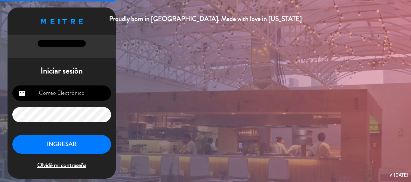
type input "[EMAIL_ADDRESS][DOMAIN_NAME]"
click at [69, 147] on button "INGRESAR" at bounding box center [61, 144] width 99 height 19
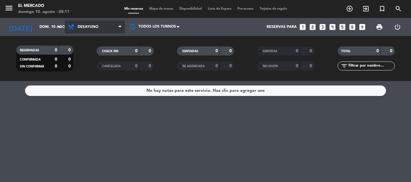
click at [72, 33] on span "Desayuno" at bounding box center [95, 26] width 60 height 13
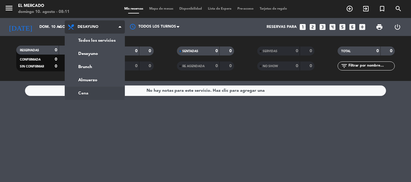
click at [95, 91] on ng-component "menu El [PERSON_NAME][DATE] 10. agosto - 08:11 Mis reservas Mapa de mesas Dispo…" at bounding box center [205, 91] width 411 height 182
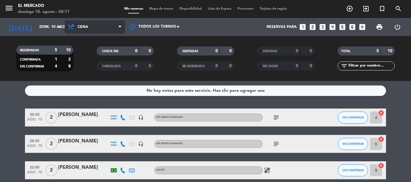
click at [95, 23] on span "Cena" at bounding box center [95, 26] width 60 height 13
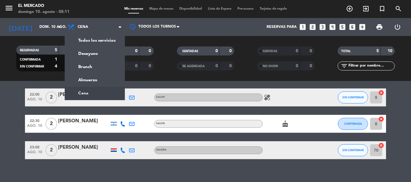
scroll to position [80, 0]
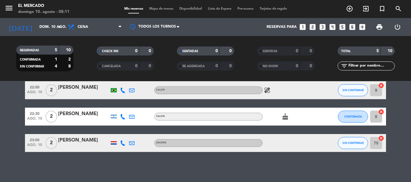
click at [110, 146] on div at bounding box center [113, 143] width 9 height 18
click at [100, 26] on span "Cena" at bounding box center [95, 26] width 60 height 13
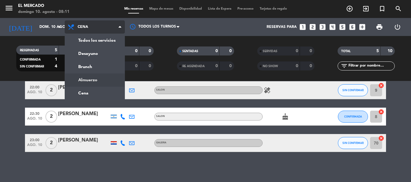
click at [102, 82] on ng-component "menu El [PERSON_NAME][DATE] 10. agosto - 08:11 Mis reservas Mapa de mesas Dispo…" at bounding box center [205, 91] width 411 height 182
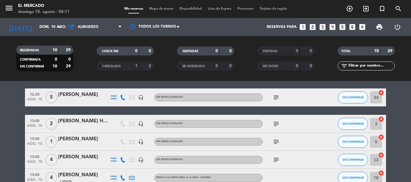
scroll to position [0, 0]
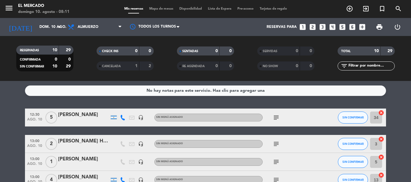
click at [276, 118] on icon "subject" at bounding box center [275, 117] width 7 height 7
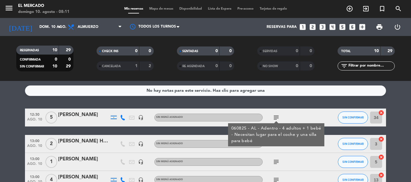
click at [276, 109] on div "No hay notas para este servicio. Haz clic para agregar una 12:30 [DATE] 5 [PERS…" at bounding box center [205, 131] width 411 height 101
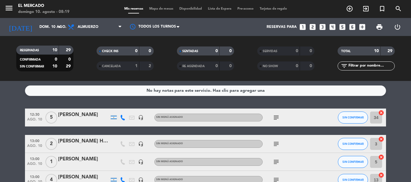
click at [2, 9] on div "menu El [PERSON_NAME][DATE] 10. agosto - 08:19" at bounding box center [51, 9] width 103 height 14
click at [5, 9] on icon "menu" at bounding box center [9, 8] width 9 height 9
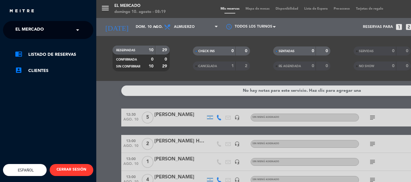
click at [106, 26] on div "menu El [PERSON_NAME][DATE] 10. agosto - 08:19 Mis reservas Mapa de mesas Dispo…" at bounding box center [301, 91] width 411 height 182
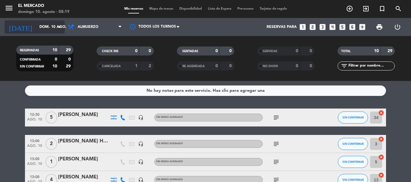
click at [52, 23] on input "dom. 10 ago." at bounding box center [61, 27] width 51 height 10
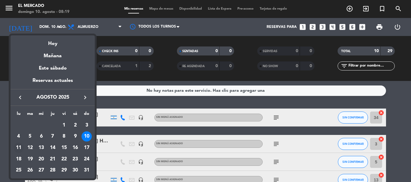
click at [20, 145] on div "11" at bounding box center [19, 148] width 10 height 10
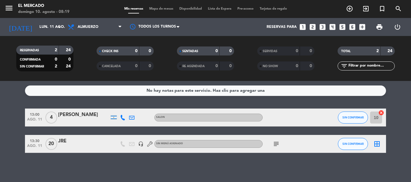
click at [276, 147] on icon "subject" at bounding box center [275, 144] width 7 height 7
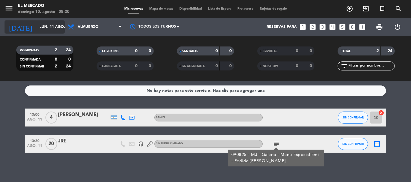
click at [38, 28] on input "lun. 11 ago." at bounding box center [61, 27] width 51 height 10
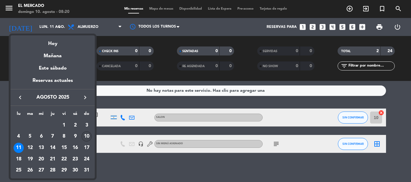
click at [89, 135] on div "10" at bounding box center [86, 137] width 10 height 10
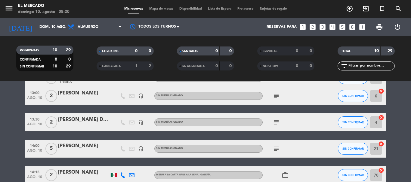
scroll to position [150, 0]
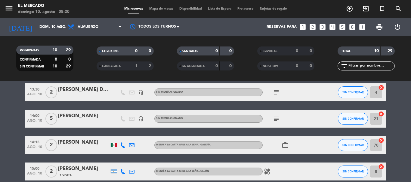
click at [275, 121] on icon "subject" at bounding box center [275, 118] width 7 height 7
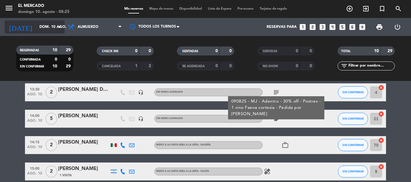
click at [36, 28] on input "dom. 10 ago." at bounding box center [61, 27] width 51 height 10
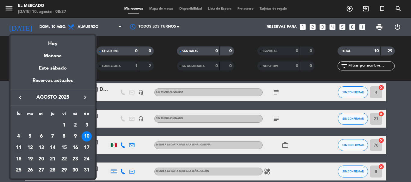
click at [19, 146] on div "11" at bounding box center [19, 148] width 10 height 10
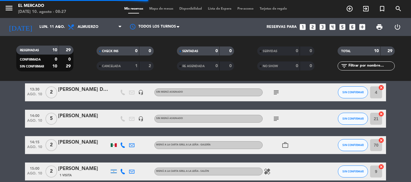
scroll to position [1, 0]
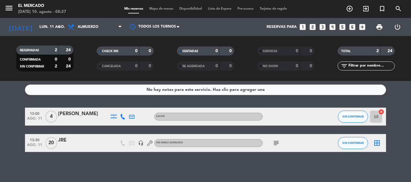
click at [274, 140] on icon "subject" at bounding box center [275, 143] width 7 height 7
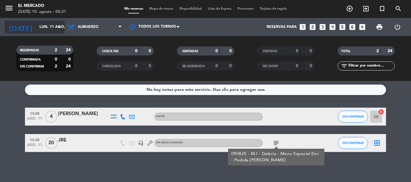
click at [36, 27] on input "lun. 11 ago." at bounding box center [61, 27] width 51 height 10
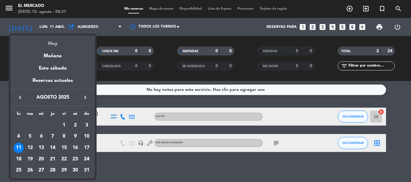
click at [51, 43] on div "Hoy" at bounding box center [53, 41] width 84 height 12
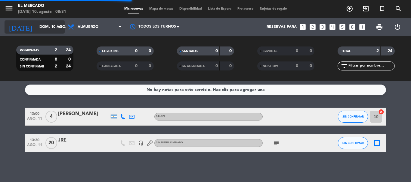
click at [38, 26] on input "dom. 10 ago." at bounding box center [61, 27] width 51 height 10
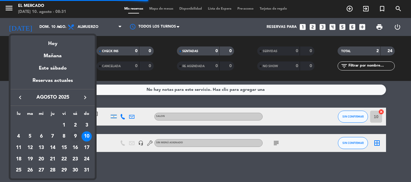
scroll to position [150, 0]
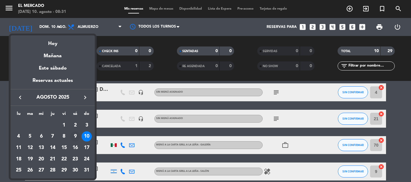
click at [75, 137] on div "9" at bounding box center [75, 137] width 10 height 10
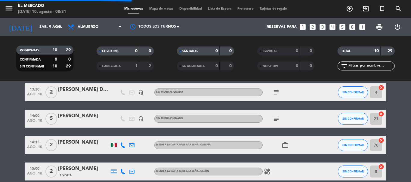
scroll to position [1, 0]
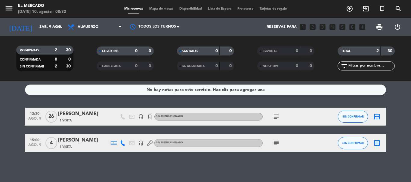
click at [120, 145] on icon at bounding box center [122, 143] width 5 height 5
click at [124, 133] on span "content_paste" at bounding box center [126, 133] width 5 height 5
click at [125, 131] on button "Copiar content_paste" at bounding box center [120, 133] width 18 height 6
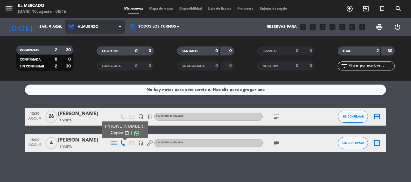
click at [81, 29] on span "Almuerzo" at bounding box center [88, 27] width 21 height 4
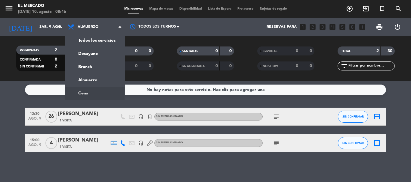
drag, startPoint x: 99, startPoint y: 94, endPoint x: 39, endPoint y: 50, distance: 75.0
click at [97, 94] on ng-component "menu El [PERSON_NAME][DATE] 10. agosto - 08:46 Mis reservas Mapa de mesas Dispo…" at bounding box center [205, 91] width 411 height 182
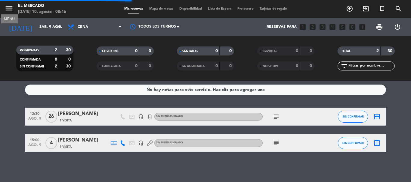
click at [5, 10] on icon "menu" at bounding box center [9, 8] width 9 height 9
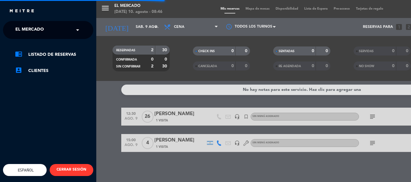
click at [19, 34] on span "El Mercado" at bounding box center [29, 30] width 29 height 13
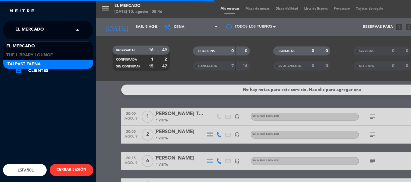
click at [29, 63] on span "Italpast Faena" at bounding box center [23, 64] width 34 height 7
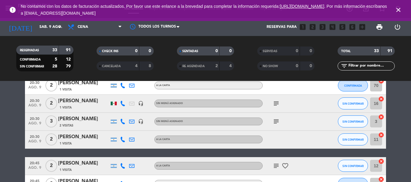
scroll to position [210, 0]
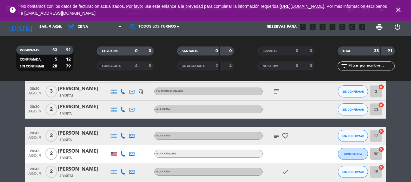
click at [276, 140] on div "subject favorite_border" at bounding box center [289, 136] width 54 height 18
click at [273, 139] on icon "subject" at bounding box center [275, 136] width 7 height 7
click at [399, 7] on icon "close" at bounding box center [397, 9] width 7 height 7
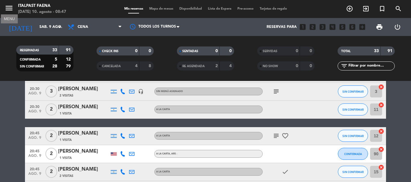
click at [8, 12] on icon "menu" at bounding box center [9, 8] width 9 height 9
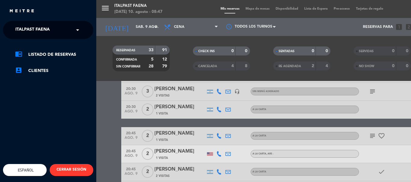
click at [35, 38] on ng-select "× Italpast Faena ×" at bounding box center [48, 30] width 90 height 18
drag, startPoint x: 35, startPoint y: 32, endPoint x: 34, endPoint y: 36, distance: 4.4
click at [34, 34] on span "Italpast Faena" at bounding box center [32, 30] width 34 height 13
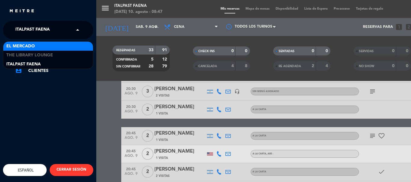
click at [35, 45] on div "El Mercado" at bounding box center [48, 46] width 90 height 9
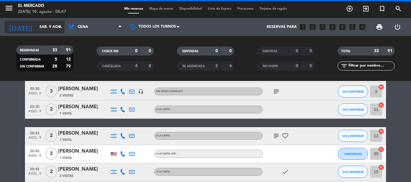
click at [36, 30] on input "sáb. 9 ago." at bounding box center [61, 27] width 51 height 10
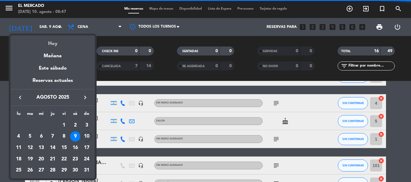
click at [44, 45] on div "Hoy" at bounding box center [53, 41] width 84 height 12
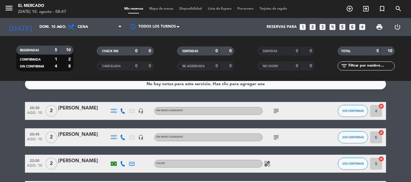
scroll to position [0, 0]
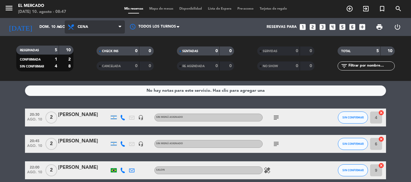
click at [90, 24] on span "Cena" at bounding box center [95, 26] width 60 height 13
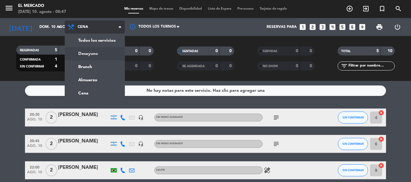
click at [90, 54] on div "menu El [PERSON_NAME][DATE] 10. agosto - 08:47 Mis reservas Mapa de mesas Dispo…" at bounding box center [205, 40] width 411 height 81
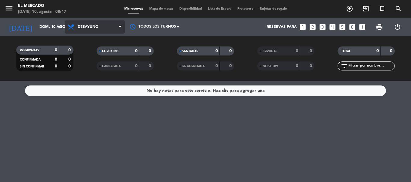
click at [77, 27] on span "Desayuno" at bounding box center [95, 26] width 60 height 13
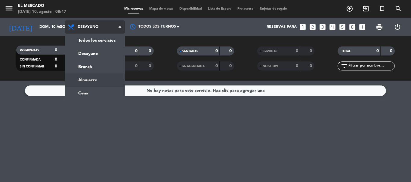
click at [84, 81] on ng-component "menu El [PERSON_NAME][DATE] 10. agosto - 08:47 Mis reservas Mapa de mesas Dispo…" at bounding box center [205, 91] width 411 height 182
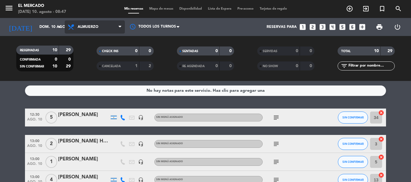
click at [91, 27] on span "Almuerzo" at bounding box center [88, 27] width 21 height 4
click at [99, 62] on div "menu El [PERSON_NAME][DATE] 10. agosto - 08:47 Mis reservas Mapa de mesas Dispo…" at bounding box center [205, 40] width 411 height 81
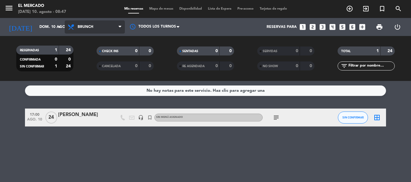
click at [91, 32] on span "Brunch" at bounding box center [95, 26] width 60 height 13
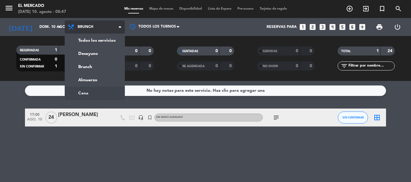
click at [96, 88] on ng-component "menu El [PERSON_NAME][DATE] 10. agosto - 08:47 Mis reservas Mapa de mesas Dispo…" at bounding box center [205, 91] width 411 height 182
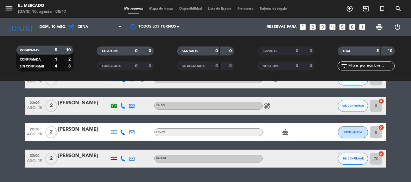
scroll to position [80, 0]
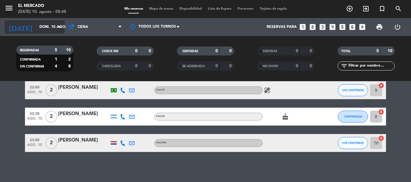
click at [42, 27] on input "dom. 10 ago." at bounding box center [61, 27] width 51 height 10
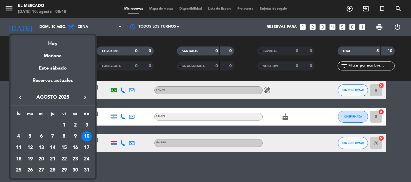
click at [17, 147] on div "11" at bounding box center [19, 148] width 10 height 10
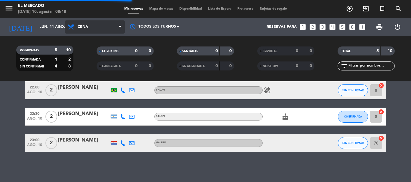
scroll to position [1, 0]
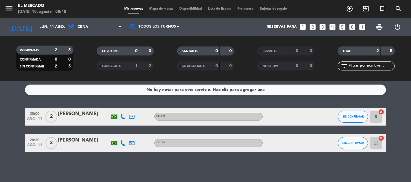
click at [106, 18] on div "menu El [PERSON_NAME][DATE] 10. agosto - 08:48 Mis reservas Mapa de mesas Dispo…" at bounding box center [205, 40] width 411 height 81
click at [106, 24] on span "Cena" at bounding box center [95, 26] width 60 height 13
click at [107, 50] on div "menu El [PERSON_NAME][DATE] 10. agosto - 08:48 Mis reservas Mapa de mesas Dispo…" at bounding box center [205, 40] width 411 height 81
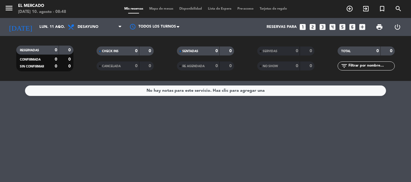
click at [175, 138] on div "No hay notas para este servicio. Haz clic para agregar una" at bounding box center [205, 131] width 411 height 101
click at [108, 27] on span "Desayuno" at bounding box center [95, 26] width 60 height 13
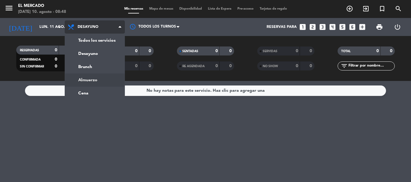
click at [88, 83] on ng-component "menu El [PERSON_NAME][DATE] 10. agosto - 08:48 Mis reservas Mapa de mesas Dispo…" at bounding box center [205, 91] width 411 height 182
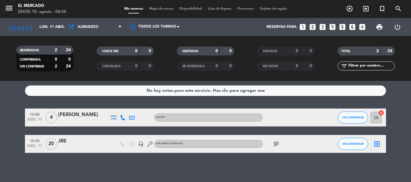
click at [278, 148] on icon "subject" at bounding box center [275, 144] width 7 height 7
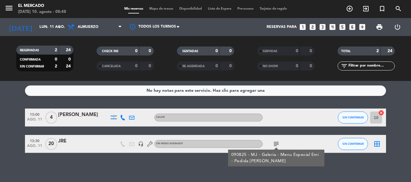
click at [278, 148] on div at bounding box center [276, 149] width 4 height 2
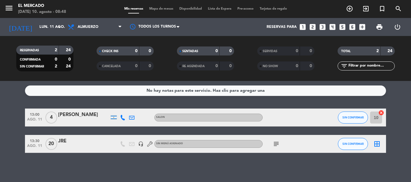
click at [278, 148] on icon "subject" at bounding box center [275, 144] width 7 height 7
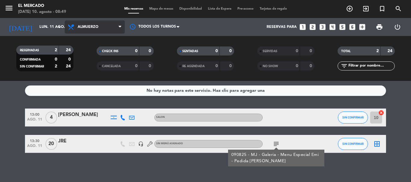
click at [97, 33] on span "Almuerzo" at bounding box center [95, 26] width 60 height 13
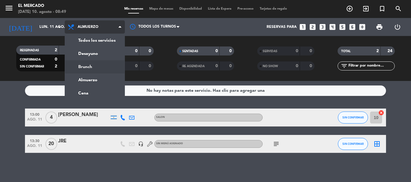
click at [90, 70] on div "menu El [PERSON_NAME][DATE] 10. agosto - 08:49 Mis reservas Mapa de mesas Dispo…" at bounding box center [205, 40] width 411 height 81
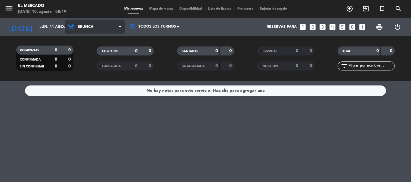
drag, startPoint x: 79, startPoint y: 29, endPoint x: 75, endPoint y: 36, distance: 8.2
click at [78, 29] on span "Brunch" at bounding box center [86, 27] width 16 height 4
click at [88, 93] on ng-component "menu El [PERSON_NAME][DATE] 10. agosto - 08:49 Mis reservas Mapa de mesas Dispo…" at bounding box center [205, 91] width 411 height 182
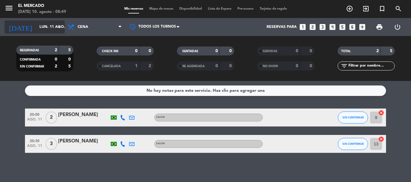
click at [45, 24] on input "lun. 11 ago." at bounding box center [61, 27] width 51 height 10
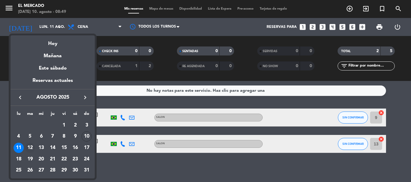
click at [32, 149] on div "12" at bounding box center [30, 148] width 10 height 10
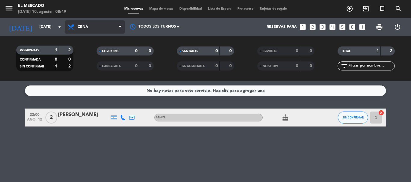
click at [90, 31] on span "Cena" at bounding box center [95, 26] width 60 height 13
click at [95, 49] on div "menu El [PERSON_NAME][DATE] 10. agosto - 08:49 Mis reservas Mapa de mesas Dispo…" at bounding box center [205, 40] width 411 height 81
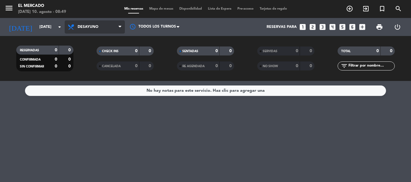
click at [81, 29] on span "Desayuno" at bounding box center [88, 27] width 21 height 4
click at [84, 76] on div "menu El [PERSON_NAME][DATE] 10. agosto - 08:49 Mis reservas Mapa de mesas Dispo…" at bounding box center [205, 40] width 411 height 81
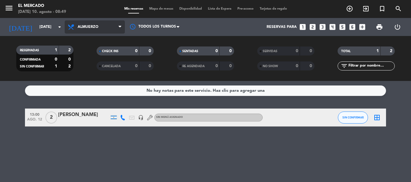
click at [91, 27] on span "Almuerzo" at bounding box center [88, 27] width 21 height 4
click at [95, 65] on div "menu El [PERSON_NAME][DATE] 10. agosto - 08:49 Mis reservas Mapa de mesas Dispo…" at bounding box center [205, 40] width 411 height 81
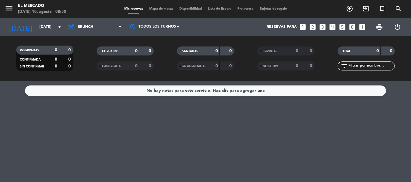
click at [101, 36] on div "RESERVADAS 0 0 CONFIRMADA 0 0 SIN CONFIRMAR 0 0 CHECK INS 0 0 CANCELADA 0 0 SEN…" at bounding box center [205, 58] width 411 height 45
click at [100, 31] on span "Brunch" at bounding box center [95, 26] width 60 height 13
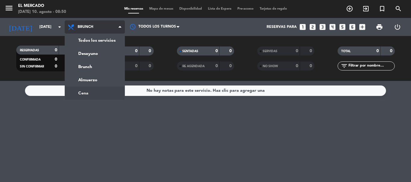
click at [85, 93] on ng-component "menu El [PERSON_NAME][DATE] 10. agosto - 08:50 Mis reservas Mapa de mesas Dispo…" at bounding box center [205, 91] width 411 height 182
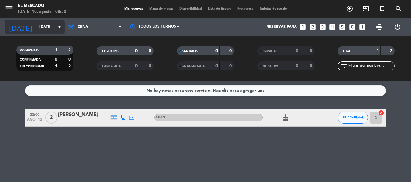
click at [52, 24] on input "[DATE]" at bounding box center [61, 27] width 51 height 10
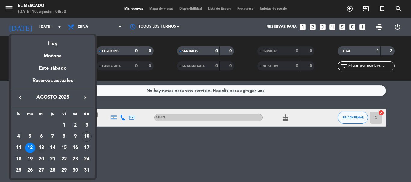
click at [41, 148] on div "13" at bounding box center [41, 148] width 10 height 10
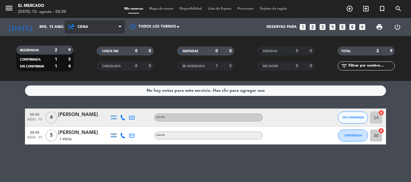
click at [81, 26] on span "Cena" at bounding box center [83, 27] width 11 height 4
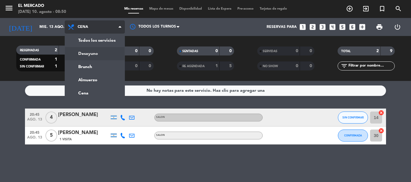
click at [84, 60] on div "menu El [PERSON_NAME][DATE] 10. agosto - 08:50 Mis reservas Mapa de mesas Dispo…" at bounding box center [205, 40] width 411 height 81
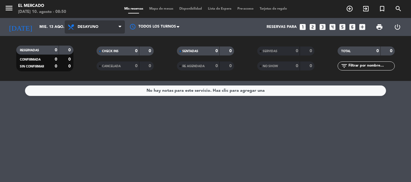
click at [84, 32] on span "Desayuno" at bounding box center [95, 26] width 60 height 13
click at [83, 76] on div "menu El [PERSON_NAME][DATE] 10. agosto - 08:50 Mis reservas Mapa de mesas Dispo…" at bounding box center [205, 40] width 411 height 81
click at [80, 28] on span "Almuerzo" at bounding box center [88, 27] width 21 height 4
click at [88, 67] on div "menu El [PERSON_NAME][DATE] 10. agosto - 08:50 Mis reservas Mapa de mesas Dispo…" at bounding box center [205, 40] width 411 height 81
click at [88, 25] on span "Brunch" at bounding box center [86, 27] width 16 height 4
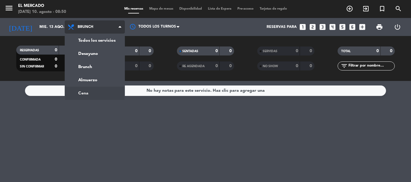
click at [84, 91] on ng-component "menu El [PERSON_NAME][DATE] 10. agosto - 08:50 Mis reservas Mapa de mesas Dispo…" at bounding box center [205, 91] width 411 height 182
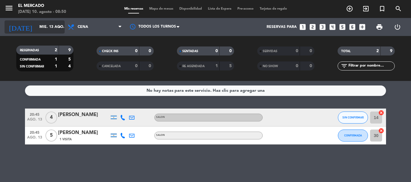
click at [36, 27] on input "mié. 13 ago." at bounding box center [61, 27] width 51 height 10
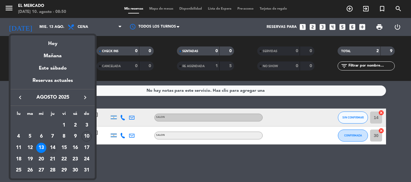
click at [56, 148] on div "14" at bounding box center [52, 148] width 10 height 10
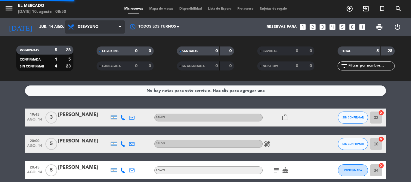
click at [74, 49] on div "menu El [PERSON_NAME][DATE] 10. agosto - 08:50 Mis reservas Mapa de mesas Dispo…" at bounding box center [205, 40] width 411 height 81
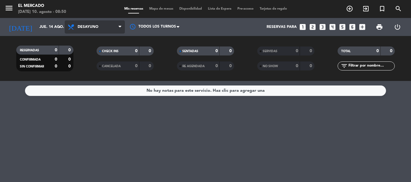
click at [107, 28] on span "Desayuno" at bounding box center [95, 26] width 60 height 13
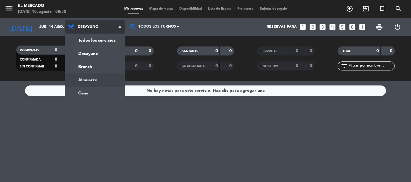
click at [93, 78] on div "menu El [PERSON_NAME][DATE] 10. agosto - 08:50 Mis reservas Mapa de mesas Dispo…" at bounding box center [205, 40] width 411 height 81
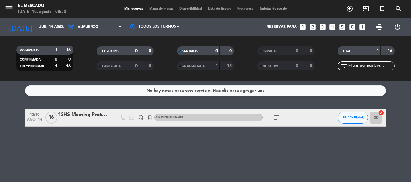
click at [278, 119] on icon "subject" at bounding box center [275, 117] width 7 height 7
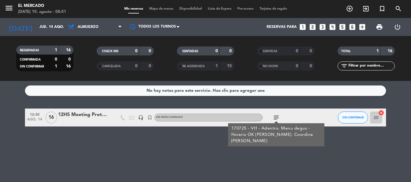
click at [98, 36] on div "Todos los servicios Desayuno Brunch Almuerzo Cena Almuerzo Todos los servicios …" at bounding box center [95, 27] width 60 height 18
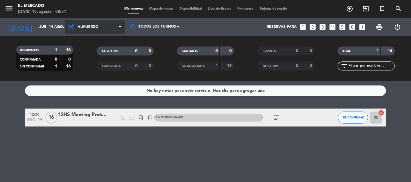
click at [98, 25] on span "Almuerzo" at bounding box center [95, 26] width 60 height 13
click at [105, 63] on div "menu El [PERSON_NAME][DATE] 10. agosto - 08:51 Mis reservas Mapa de mesas Dispo…" at bounding box center [205, 40] width 411 height 81
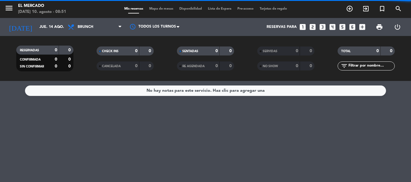
click at [95, 26] on span "Brunch" at bounding box center [95, 26] width 60 height 13
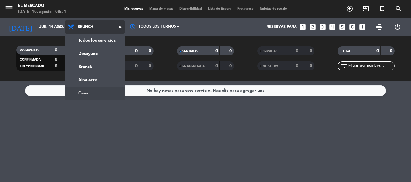
click at [105, 90] on ng-component "menu El [PERSON_NAME][DATE] 10. agosto - 08:51 Mis reservas Mapa de mesas Dispo…" at bounding box center [205, 91] width 411 height 182
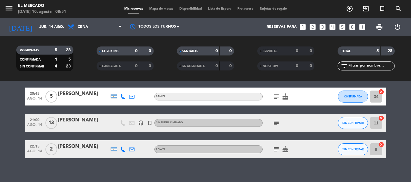
scroll to position [80, 0]
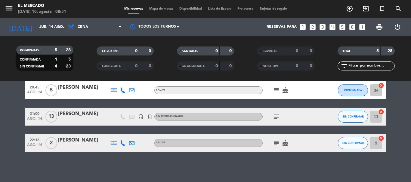
click at [277, 115] on icon "subject" at bounding box center [275, 116] width 7 height 7
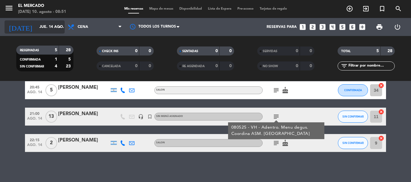
click at [52, 29] on input "jue. 14 ago." at bounding box center [61, 27] width 51 height 10
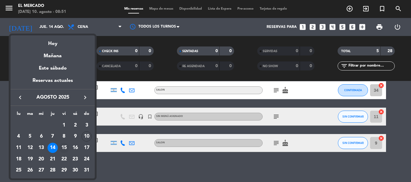
click at [62, 147] on div "15" at bounding box center [64, 148] width 10 height 10
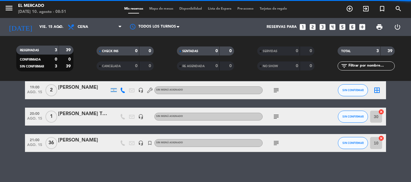
scroll to position [27, 0]
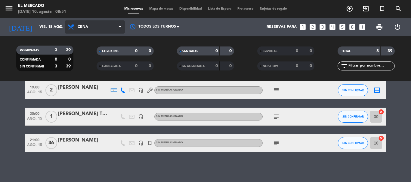
click at [93, 31] on span "Cena" at bounding box center [95, 26] width 60 height 13
click at [94, 51] on div "menu El [PERSON_NAME][DATE] 10. agosto - 08:51 Mis reservas Mapa de mesas Dispo…" at bounding box center [205, 40] width 411 height 81
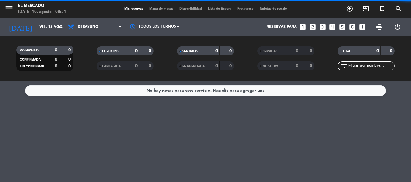
scroll to position [0, 0]
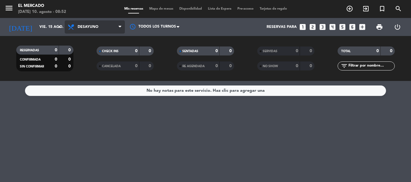
click at [86, 26] on span "Desayuno" at bounding box center [88, 27] width 21 height 4
click at [93, 76] on div "menu El [PERSON_NAME][DATE] 10. agosto - 08:52 Mis reservas Mapa de mesas Dispo…" at bounding box center [205, 40] width 411 height 81
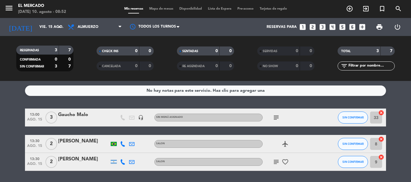
click at [95, 18] on div "Todos los servicios Desayuno Brunch Almuerzo Cena Almuerzo Todos los servicios …" at bounding box center [95, 27] width 60 height 18
drag, startPoint x: 95, startPoint y: 18, endPoint x: 95, endPoint y: 24, distance: 5.4
click at [95, 19] on div "Todos los servicios Desayuno Brunch Almuerzo Cena Almuerzo Todos los servicios …" at bounding box center [95, 27] width 60 height 18
click at [96, 21] on span "Almuerzo" at bounding box center [95, 26] width 60 height 13
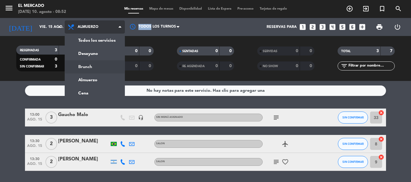
click at [101, 64] on div "menu El [PERSON_NAME][DATE] 10. agosto - 08:52 Mis reservas Mapa de mesas Dispo…" at bounding box center [205, 40] width 411 height 81
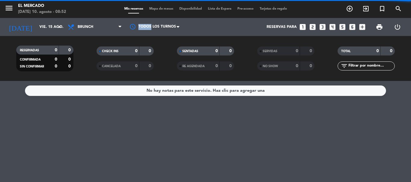
click at [100, 26] on span "Brunch" at bounding box center [95, 26] width 60 height 13
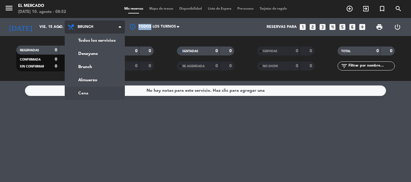
click at [102, 93] on ng-component "menu El [PERSON_NAME][DATE] 10. agosto - 08:52 Mis reservas Mapa de mesas Dispo…" at bounding box center [205, 91] width 411 height 182
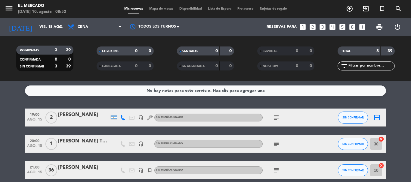
click at [92, 96] on div "No hay notas para este servicio. Haz clic para agregar una" at bounding box center [205, 91] width 361 height 11
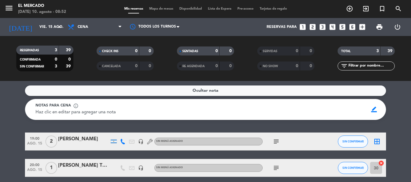
click at [96, 90] on div "Ocultar nota" at bounding box center [205, 91] width 361 height 11
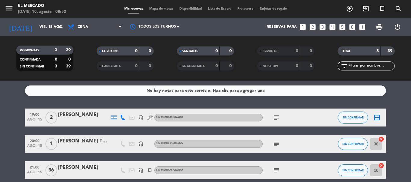
click at [75, 102] on div "No hay notas para este servicio. Haz clic para agregar una 19:00 [DATE] 2 [PERS…" at bounding box center [205, 131] width 411 height 101
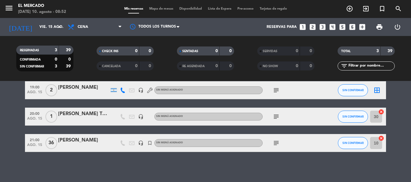
click at [277, 144] on icon "subject" at bounding box center [275, 143] width 7 height 7
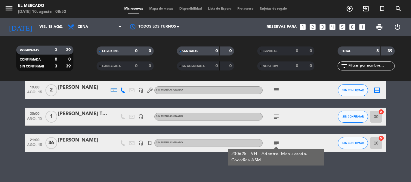
click at [52, 20] on div "[DATE] [DATE] arrow_drop_down" at bounding box center [35, 27] width 60 height 18
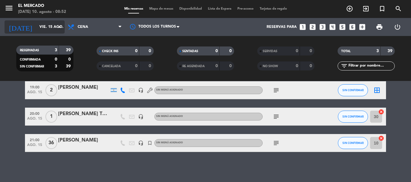
click at [50, 30] on input "vie. 15 ago." at bounding box center [61, 27] width 51 height 10
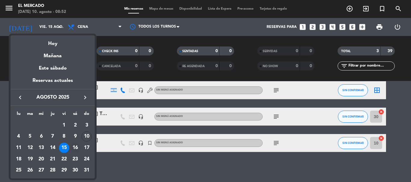
click at [76, 149] on div "16" at bounding box center [75, 148] width 10 height 10
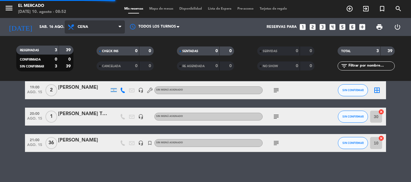
scroll to position [1, 0]
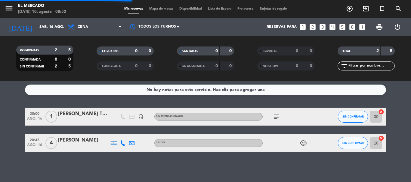
click at [98, 26] on span "Cena" at bounding box center [95, 26] width 60 height 13
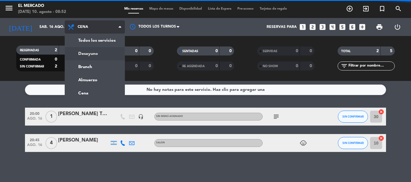
click at [96, 57] on div "menu El [PERSON_NAME][DATE] 10. agosto - 08:52 Mis reservas Mapa de mesas Dispo…" at bounding box center [205, 40] width 411 height 81
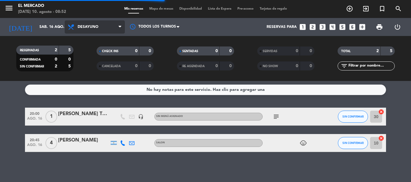
scroll to position [0, 0]
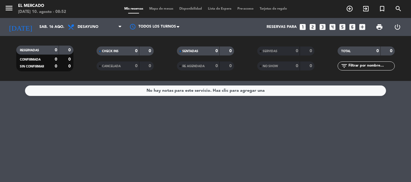
click at [98, 24] on span "Desayuno" at bounding box center [95, 26] width 60 height 13
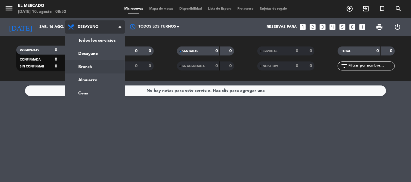
click at [95, 69] on div "menu El [PERSON_NAME][DATE] 10. agosto - 08:52 Mis reservas Mapa de mesas Dispo…" at bounding box center [205, 40] width 411 height 81
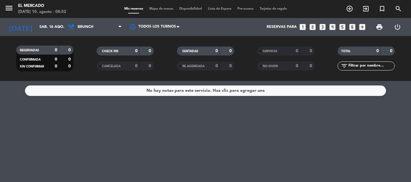
click at [96, 22] on span "Brunch" at bounding box center [95, 26] width 60 height 13
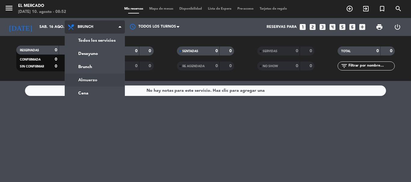
click at [102, 84] on ng-component "menu El [PERSON_NAME][DATE] 10. agosto - 08:52 Mis reservas Mapa de mesas Dispo…" at bounding box center [205, 91] width 411 height 182
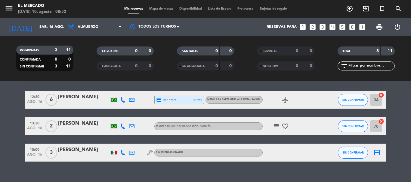
scroll to position [27, 0]
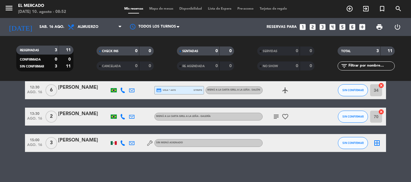
click at [278, 116] on icon "subject" at bounding box center [275, 116] width 7 height 7
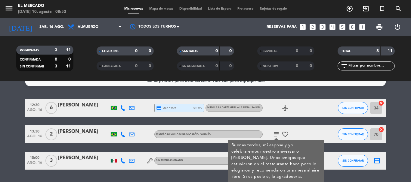
scroll to position [0, 0]
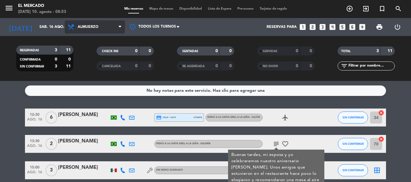
click at [89, 26] on span "Almuerzo" at bounding box center [88, 27] width 21 height 4
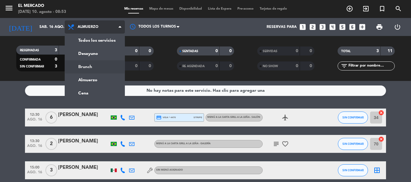
click at [86, 66] on div "menu El [PERSON_NAME][DATE] 10. agosto - 08:53 Mis reservas Mapa de mesas Dispo…" at bounding box center [205, 40] width 411 height 81
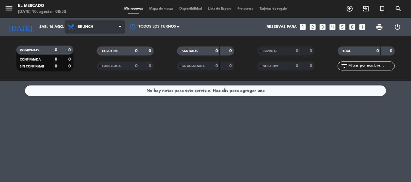
click at [95, 30] on span "Brunch" at bounding box center [95, 26] width 60 height 13
click at [93, 94] on ng-component "menu El [PERSON_NAME][DATE] 10. agosto - 08:53 Mis reservas Mapa de mesas Dispo…" at bounding box center [205, 91] width 411 height 182
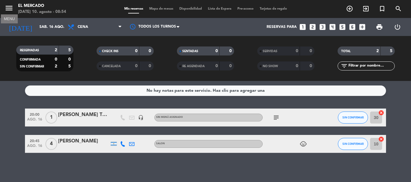
click at [8, 6] on icon "menu" at bounding box center [9, 8] width 9 height 9
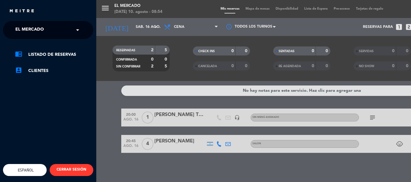
click at [14, 28] on div "× El Mercado" at bounding box center [33, 30] width 40 height 13
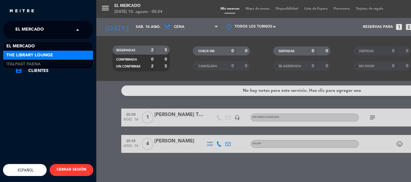
click at [25, 54] on span "The Library Lounge" at bounding box center [29, 55] width 47 height 7
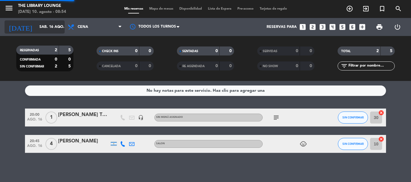
click at [41, 22] on input "sáb. 16 ago." at bounding box center [61, 27] width 51 height 10
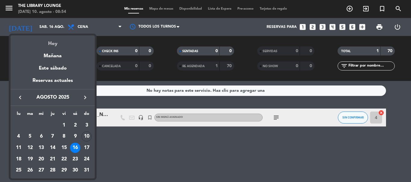
click at [49, 42] on div "Hoy" at bounding box center [53, 41] width 84 height 12
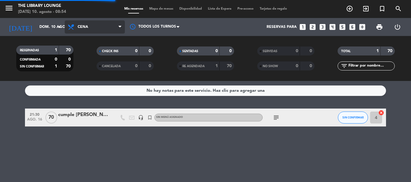
click at [84, 26] on span "Cena" at bounding box center [83, 27] width 11 height 4
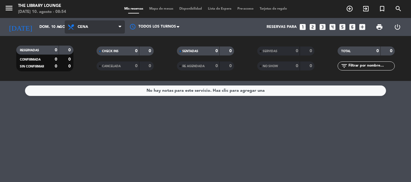
click at [88, 28] on span "Cena" at bounding box center [83, 27] width 11 height 4
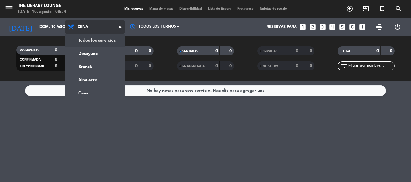
click at [92, 41] on div "menu The Library Lounge [DATE] 10. agosto - 08:54 Mis reservas Mapa de mesas Di…" at bounding box center [205, 40] width 411 height 81
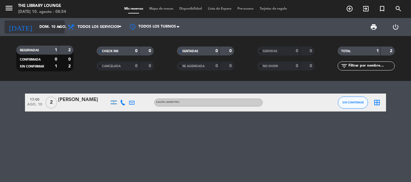
click at [43, 23] on input "dom. 10 ago." at bounding box center [61, 27] width 51 height 10
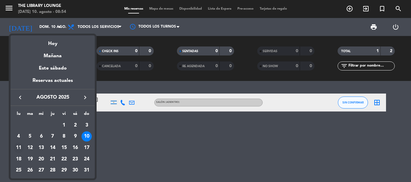
click at [22, 148] on div "11" at bounding box center [19, 148] width 10 height 10
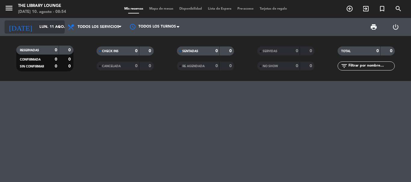
click at [38, 24] on input "lun. 11 ago." at bounding box center [61, 27] width 51 height 10
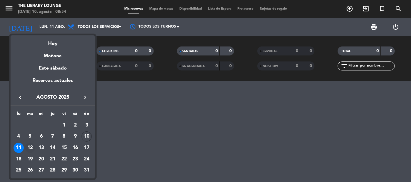
click at [29, 146] on div "12" at bounding box center [30, 148] width 10 height 10
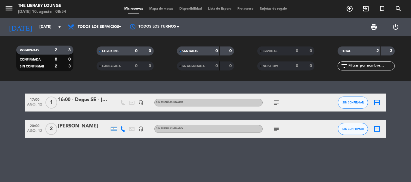
click at [90, 101] on div "16:00 - Degus SE - [PERSON_NAME]" at bounding box center [83, 100] width 51 height 8
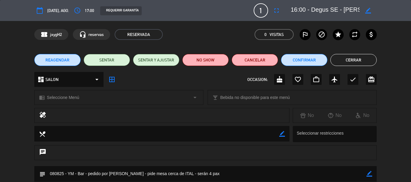
click at [348, 62] on button "Cerrar" at bounding box center [353, 60] width 46 height 12
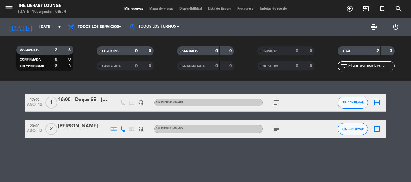
click at [40, 17] on div "menu The Library Lounge [DATE] 10. agosto - 08:54 Mis reservas Mapa de mesas Di…" at bounding box center [205, 9] width 411 height 18
click at [41, 24] on input "[DATE]" at bounding box center [61, 27] width 51 height 10
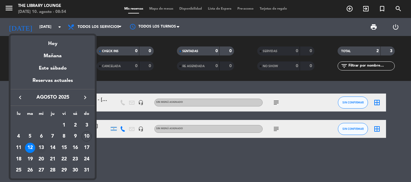
click at [38, 149] on div "13" at bounding box center [41, 148] width 10 height 10
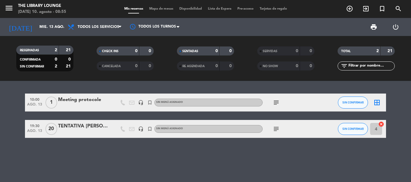
click at [273, 132] on icon "subject" at bounding box center [275, 129] width 7 height 7
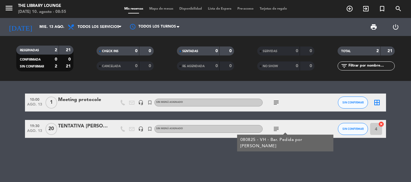
click at [85, 131] on div at bounding box center [83, 133] width 51 height 5
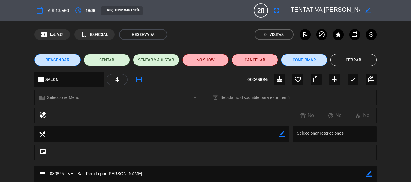
click at [347, 10] on textarea at bounding box center [324, 10] width 69 height 11
drag, startPoint x: 347, startPoint y: 10, endPoint x: 347, endPoint y: 13, distance: 3.6
click at [347, 13] on textarea at bounding box center [324, 10] width 69 height 11
click at [348, 11] on textarea at bounding box center [324, 10] width 69 height 11
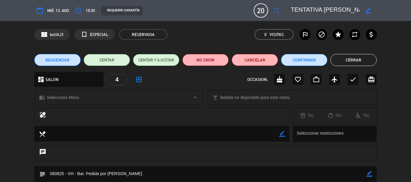
click at [348, 11] on textarea at bounding box center [324, 10] width 69 height 11
click at [344, 61] on button "Cerrar" at bounding box center [353, 60] width 46 height 12
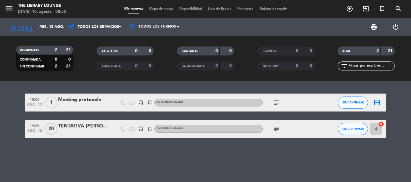
click at [277, 131] on icon "subject" at bounding box center [275, 129] width 7 height 7
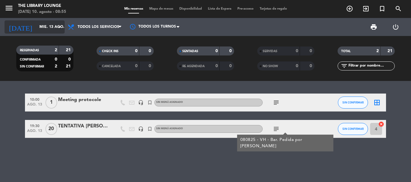
click at [40, 29] on input "mié. 13 ago." at bounding box center [61, 27] width 51 height 10
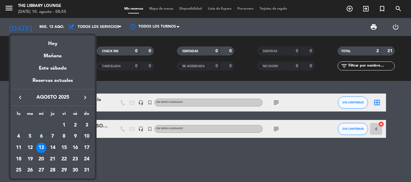
click at [55, 148] on div "14" at bounding box center [52, 148] width 10 height 10
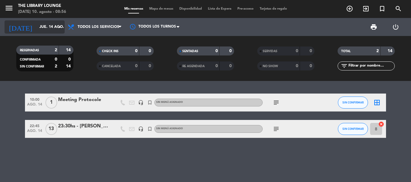
click at [44, 32] on input "jue. 14 ago." at bounding box center [61, 27] width 51 height 10
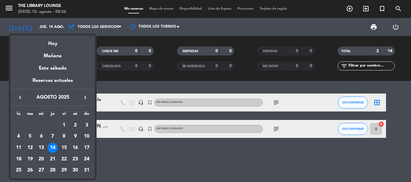
click at [63, 147] on div "15" at bounding box center [64, 148] width 10 height 10
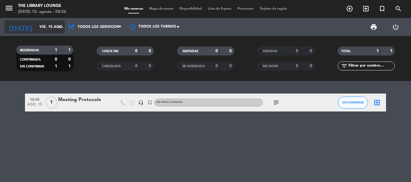
click at [51, 26] on input "vie. 15 ago." at bounding box center [61, 27] width 51 height 10
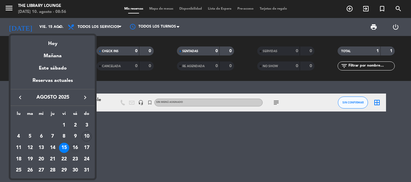
click at [76, 148] on div "16" at bounding box center [75, 148] width 10 height 10
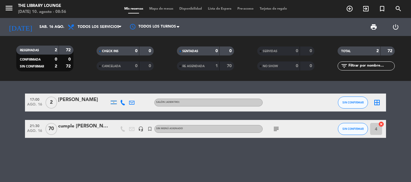
click at [274, 131] on icon "subject" at bounding box center [275, 129] width 7 height 7
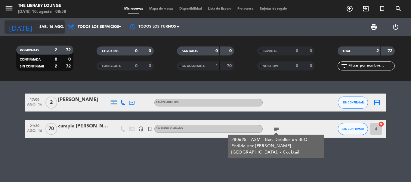
click at [49, 25] on input "sáb. 16 ago." at bounding box center [61, 27] width 51 height 10
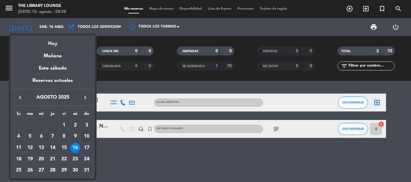
click at [87, 137] on div "10" at bounding box center [86, 137] width 10 height 10
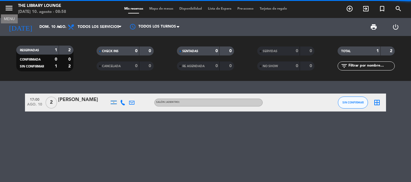
click at [11, 7] on icon "menu" at bounding box center [9, 8] width 9 height 9
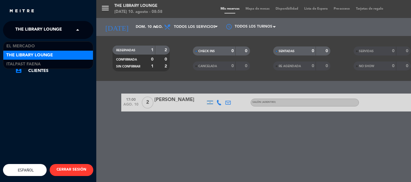
click at [20, 31] on span "The Library Lounge" at bounding box center [38, 30] width 47 height 13
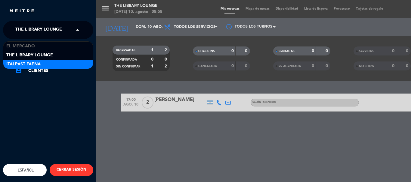
click at [27, 64] on span "Italpast Faena" at bounding box center [23, 64] width 34 height 7
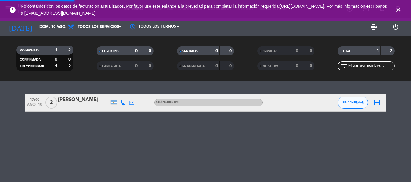
click at [87, 26] on span "Todos los servicios" at bounding box center [98, 27] width 41 height 4
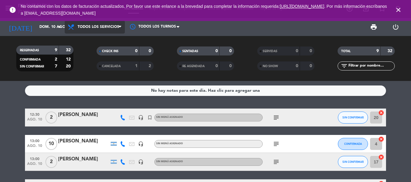
click at [104, 29] on span "Todos los servicios" at bounding box center [98, 27] width 41 height 4
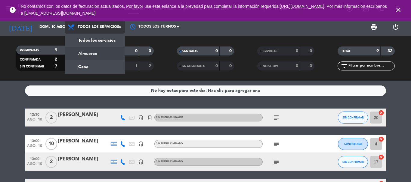
click at [102, 51] on div "menu Italpast Faena [DATE] 10. agosto - 08:58 Mis reservas Mapa de mesas Dispon…" at bounding box center [205, 40] width 411 height 81
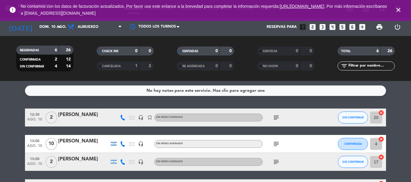
click at [399, 10] on icon "close" at bounding box center [397, 9] width 7 height 7
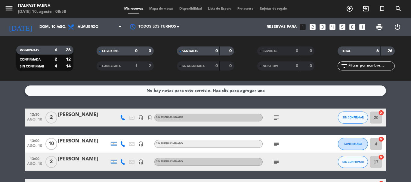
click at [272, 145] on icon "subject" at bounding box center [275, 144] width 7 height 7
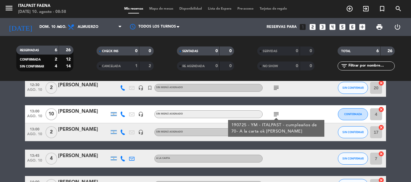
scroll to position [60, 0]
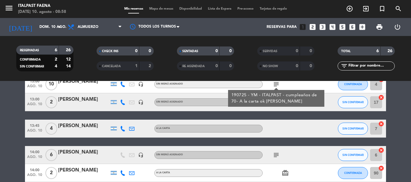
click at [275, 156] on icon "subject" at bounding box center [275, 155] width 7 height 7
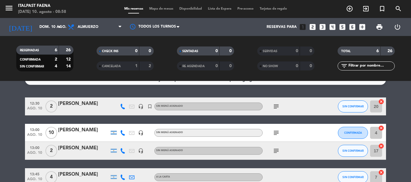
scroll to position [0, 0]
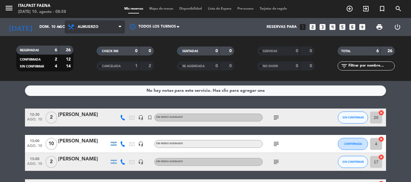
click at [87, 25] on span "Almuerzo" at bounding box center [95, 26] width 60 height 13
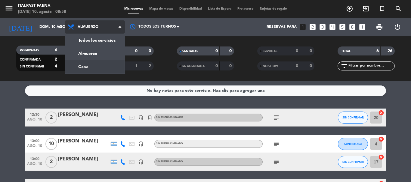
click at [90, 67] on div "menu Italpast Faena [DATE] 10. agosto - 08:58 Mis reservas Mapa de mesas Dispon…" at bounding box center [205, 40] width 411 height 81
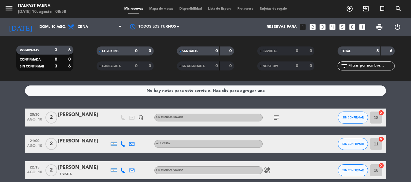
scroll to position [27, 0]
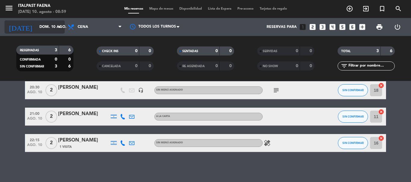
click at [44, 31] on input "dom. 10 ago." at bounding box center [61, 27] width 51 height 10
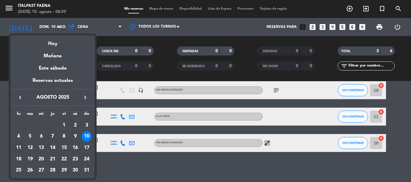
click at [20, 144] on div "11" at bounding box center [19, 148] width 10 height 10
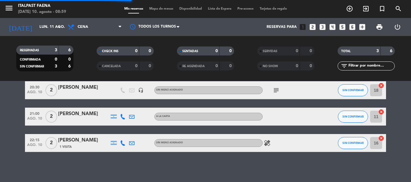
scroll to position [0, 0]
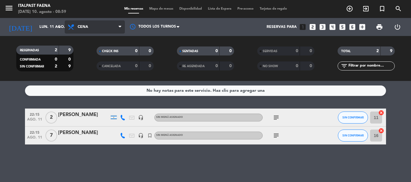
click at [97, 32] on span "Cena" at bounding box center [95, 26] width 60 height 13
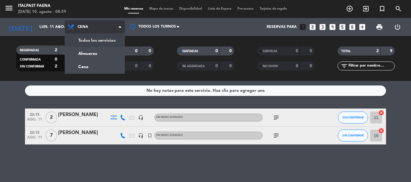
click at [97, 39] on div "menu Italpast Faena [DATE] 10. agosto - 08:59 Mis reservas Mapa de mesas Dispon…" at bounding box center [205, 40] width 411 height 81
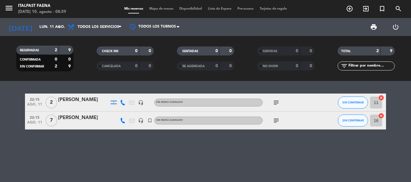
click at [274, 118] on icon "subject" at bounding box center [275, 120] width 7 height 7
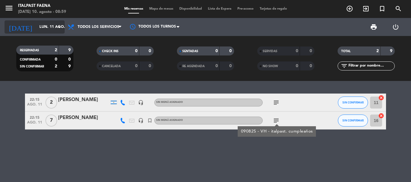
click at [57, 28] on icon "arrow_drop_down" at bounding box center [59, 26] width 7 height 7
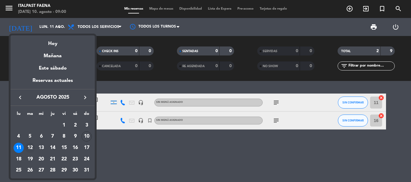
click at [32, 148] on div "12" at bounding box center [30, 148] width 10 height 10
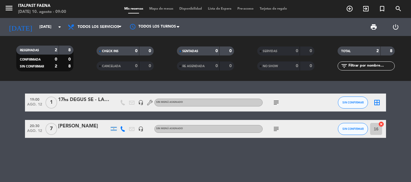
click at [279, 130] on icon "subject" at bounding box center [275, 129] width 7 height 7
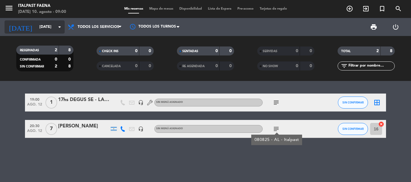
click at [53, 29] on input "[DATE]" at bounding box center [61, 27] width 51 height 10
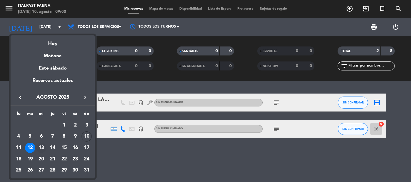
click at [41, 144] on div "13" at bounding box center [41, 148] width 10 height 10
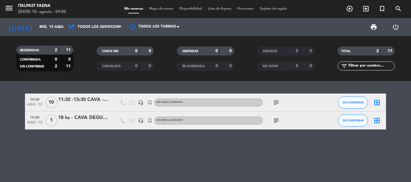
click at [278, 107] on div "subject" at bounding box center [289, 103] width 54 height 18
click at [278, 98] on div "subject" at bounding box center [289, 103] width 54 height 18
click at [269, 108] on div "subject" at bounding box center [289, 103] width 54 height 18
click at [274, 104] on icon "subject" at bounding box center [275, 102] width 7 height 7
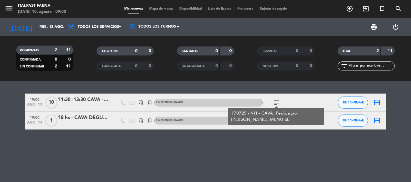
click at [191, 149] on div "19:00 [DATE] 11:30 -13:30 CAVA - BBVA (se) headset_mic turned_in_not [DEMOGRAPH…" at bounding box center [205, 131] width 411 height 101
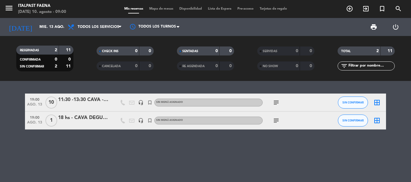
click at [277, 105] on icon "subject" at bounding box center [275, 102] width 7 height 7
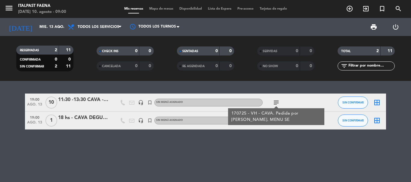
click at [291, 137] on div "19:00 [DATE] 11:30 -13:30 CAVA - BBVA (se) headset_mic turned_in_not [DEMOGRAPH…" at bounding box center [205, 131] width 411 height 101
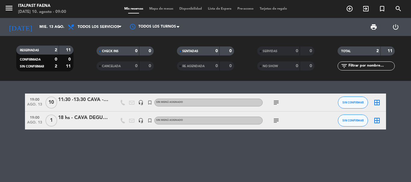
click at [277, 122] on icon "subject" at bounding box center [275, 120] width 7 height 7
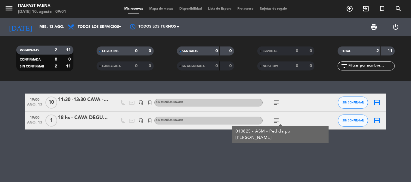
click at [274, 105] on icon "subject" at bounding box center [275, 102] width 7 height 7
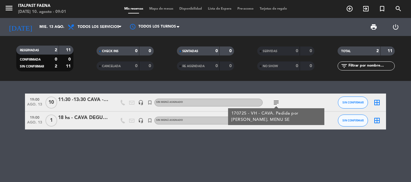
click at [255, 139] on div "19:00 [DATE] 11:30 -13:30 CAVA - BBVA (se) headset_mic turned_in_not [DEMOGRAPH…" at bounding box center [205, 131] width 411 height 101
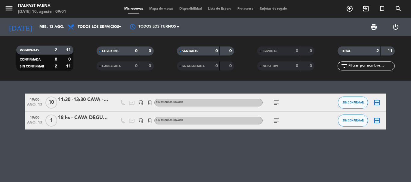
click at [274, 120] on icon "subject" at bounding box center [275, 120] width 7 height 7
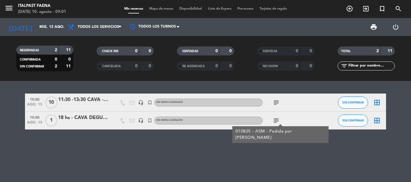
click at [89, 117] on div "18 hs - CAVA DEGUS SE" at bounding box center [83, 118] width 51 height 8
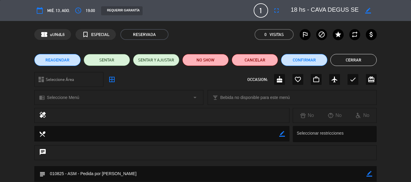
click at [344, 7] on textarea at bounding box center [324, 10] width 69 height 11
click at [355, 66] on button "Cerrar" at bounding box center [353, 60] width 46 height 12
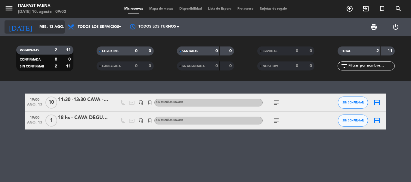
click at [46, 30] on input "mié. 13 ago." at bounding box center [61, 27] width 51 height 10
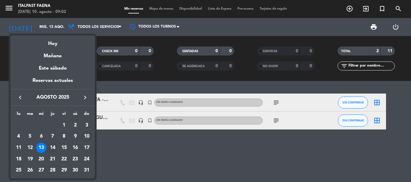
click at [53, 146] on div "14" at bounding box center [52, 148] width 10 height 10
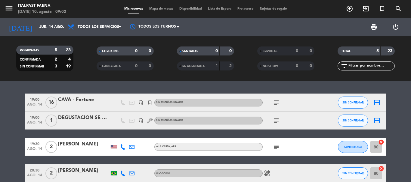
click at [278, 102] on icon "subject" at bounding box center [275, 102] width 7 height 7
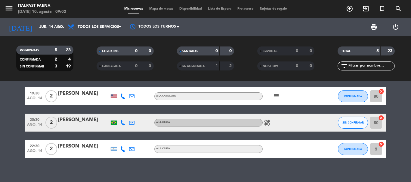
scroll to position [57, 0]
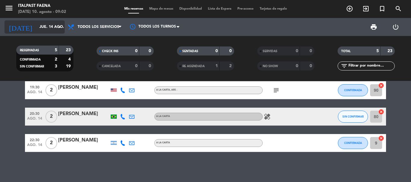
click at [49, 30] on input "jue. 14 ago." at bounding box center [61, 27] width 51 height 10
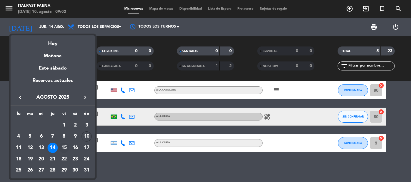
click at [61, 144] on div "15" at bounding box center [64, 148] width 10 height 10
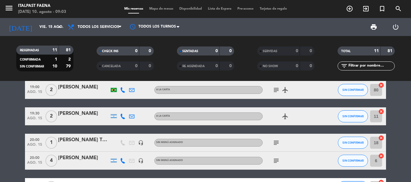
scroll to position [0, 0]
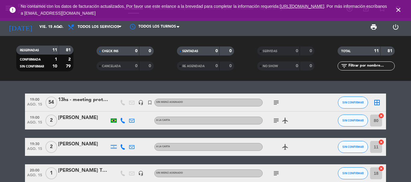
click at [398, 13] on icon "close" at bounding box center [397, 9] width 7 height 7
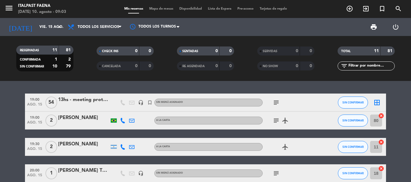
click at [277, 102] on icon "subject" at bounding box center [275, 102] width 7 height 7
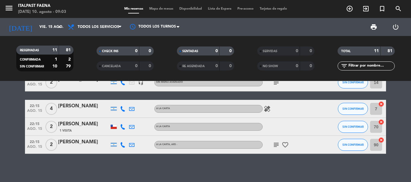
scroll to position [180, 0]
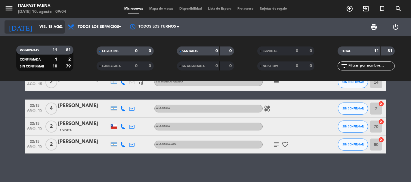
click at [36, 27] on input "vie. 15 ago." at bounding box center [61, 27] width 51 height 10
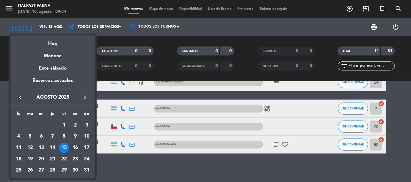
click at [78, 147] on div "16" at bounding box center [75, 148] width 10 height 10
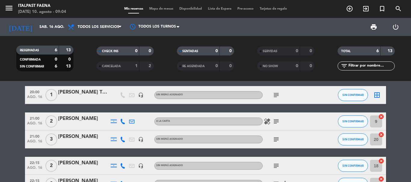
scroll to position [0, 0]
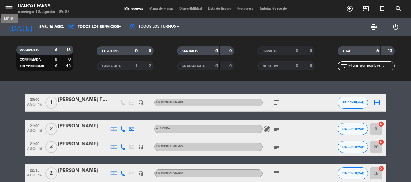
click at [8, 8] on icon "menu" at bounding box center [9, 8] width 9 height 9
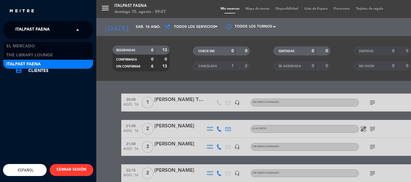
click at [18, 29] on span "Italpast Faena" at bounding box center [32, 30] width 34 height 13
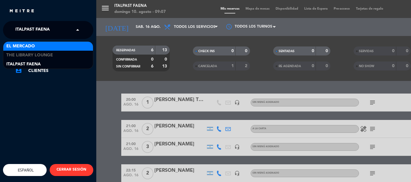
click at [23, 44] on span "El Mercado" at bounding box center [20, 46] width 29 height 7
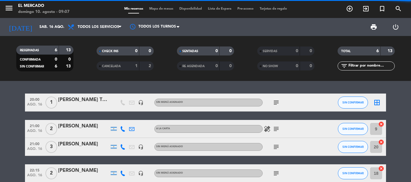
click at [37, 31] on input "sáb. 16 ago." at bounding box center [61, 27] width 51 height 10
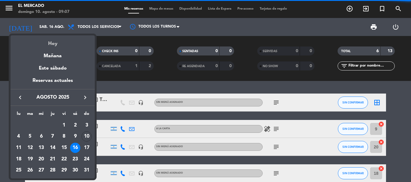
click at [42, 43] on div "Hoy" at bounding box center [53, 41] width 84 height 12
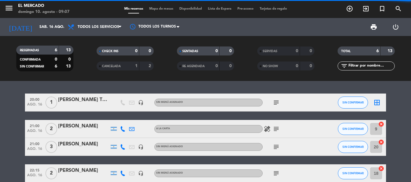
type input "dom. 10 ago."
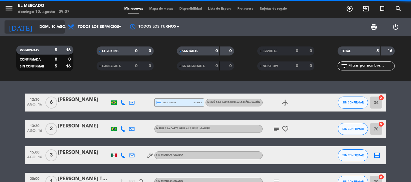
click at [89, 23] on span "Todos los servicios" at bounding box center [95, 26] width 60 height 13
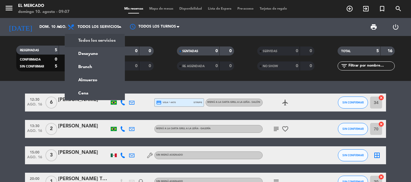
click at [14, 77] on div "RESERVADAS 5 16 CONFIRMADA 0 0 SIN CONFIRMAR 5 16 CHECK INS 0 0 CANCELADA 0 0 S…" at bounding box center [205, 58] width 411 height 45
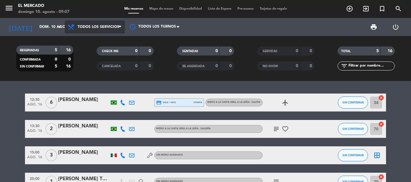
click at [93, 27] on span "Todos los servicios" at bounding box center [98, 27] width 41 height 4
click at [93, 37] on div "menu El [PERSON_NAME][DATE] 10. agosto - 09:07 Mis reservas Mapa de mesas Dispo…" at bounding box center [205, 40] width 411 height 81
click at [94, 31] on span "Todos los servicios" at bounding box center [95, 26] width 60 height 13
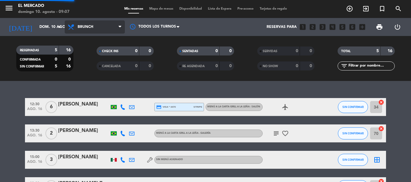
click at [87, 63] on div "menu El [PERSON_NAME][DATE] 10. agosto - 09:07 Mis reservas Mapa de mesas Dispo…" at bounding box center [205, 40] width 411 height 81
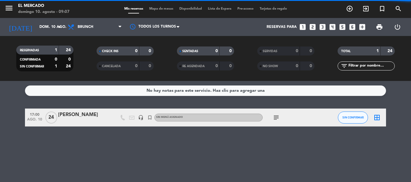
click at [88, 26] on span "Brunch" at bounding box center [86, 27] width 16 height 4
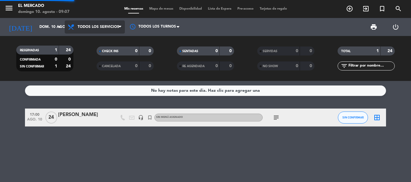
click at [86, 38] on div "menu El [PERSON_NAME][DATE] 10. agosto - 09:07 Mis reservas Mapa de mesas Dispo…" at bounding box center [205, 40] width 411 height 81
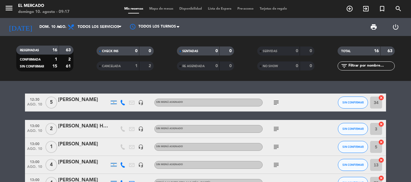
click at [121, 103] on icon at bounding box center [122, 102] width 5 height 5
click at [124, 94] on span "content_paste" at bounding box center [126, 92] width 5 height 5
click at [83, 104] on div "[PERSON_NAME]" at bounding box center [83, 100] width 51 height 8
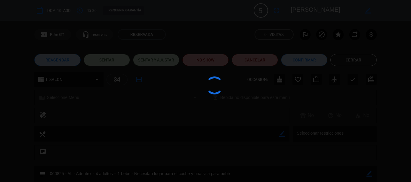
click at [312, 14] on div at bounding box center [205, 91] width 411 height 182
click at [313, 13] on edit-booking-info-modal "calendar_today dom. 10, ago. access_time 12:30 REQUERIR GARANTÍA 5 [PERSON_NAME…" at bounding box center [205, 91] width 411 height 182
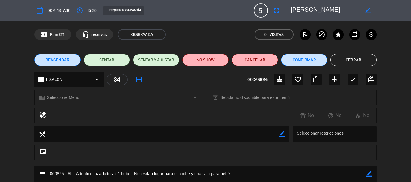
click at [313, 13] on textarea at bounding box center [324, 10] width 69 height 11
click at [337, 57] on button "Cerrar" at bounding box center [353, 60] width 46 height 12
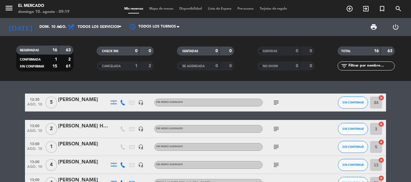
scroll to position [30, 0]
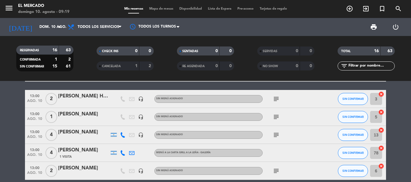
click at [123, 136] on icon at bounding box center [122, 135] width 5 height 5
drag, startPoint x: 124, startPoint y: 125, endPoint x: 124, endPoint y: 121, distance: 4.2
click at [124, 125] on span "content_paste" at bounding box center [126, 125] width 5 height 5
click at [80, 138] on div at bounding box center [83, 139] width 51 height 5
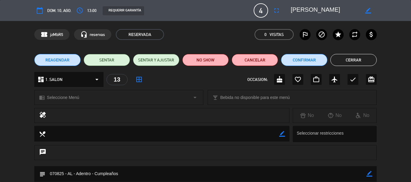
click at [314, 11] on textarea at bounding box center [324, 10] width 69 height 11
click at [356, 60] on button "Cerrar" at bounding box center [353, 60] width 46 height 12
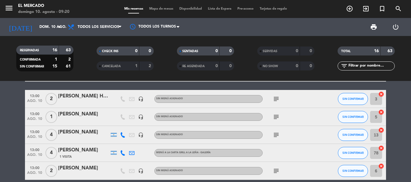
click at [125, 152] on icon at bounding box center [122, 153] width 5 height 5
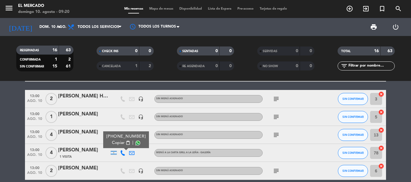
click at [126, 144] on span "content_paste" at bounding box center [128, 143] width 5 height 5
click at [81, 154] on div "[PERSON_NAME]" at bounding box center [83, 151] width 51 height 8
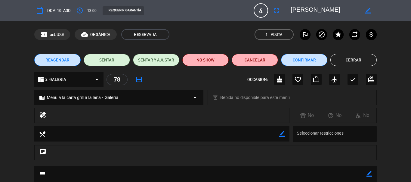
click at [290, 11] on div "border_color" at bounding box center [331, 10] width 90 height 11
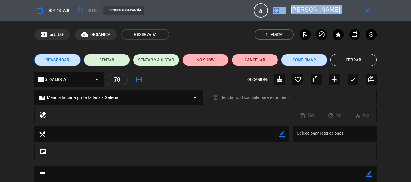
click at [290, 11] on div "border_color" at bounding box center [331, 10] width 90 height 11
click at [300, 6] on textarea at bounding box center [324, 10] width 69 height 11
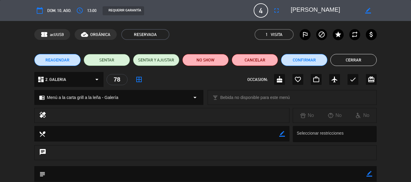
click at [300, 6] on textarea at bounding box center [324, 10] width 69 height 11
click at [338, 60] on button "Cerrar" at bounding box center [353, 60] width 46 height 12
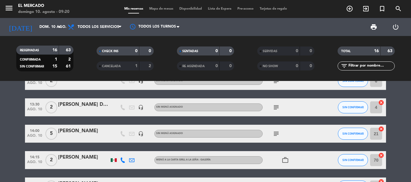
scroll to position [180, 0]
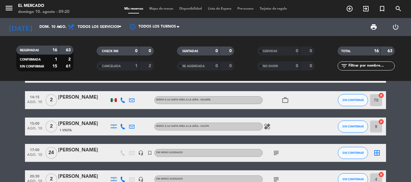
click at [121, 98] on icon at bounding box center [122, 100] width 5 height 5
click at [126, 90] on span "content_paste" at bounding box center [128, 90] width 5 height 5
click at [74, 98] on div "[PERSON_NAME]" at bounding box center [83, 98] width 51 height 8
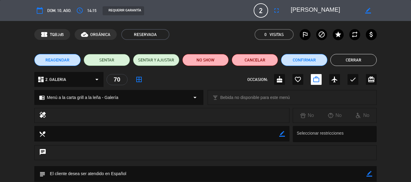
click at [312, 11] on textarea at bounding box center [324, 10] width 69 height 11
click at [350, 62] on button "Cerrar" at bounding box center [353, 60] width 46 height 12
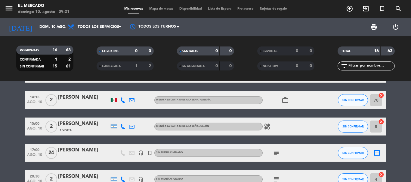
click at [123, 127] on icon at bounding box center [122, 126] width 5 height 5
click at [121, 117] on button "Copiar content_paste" at bounding box center [121, 117] width 18 height 6
click at [68, 128] on span "1 Visita" at bounding box center [66, 130] width 12 height 5
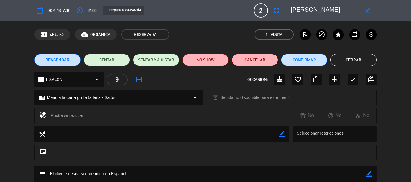
click at [299, 5] on textarea at bounding box center [324, 10] width 69 height 11
click at [351, 56] on button "Cerrar" at bounding box center [353, 60] width 46 height 12
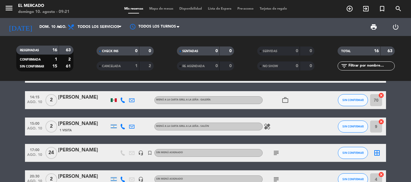
click at [82, 127] on div "[PERSON_NAME]" at bounding box center [83, 124] width 51 height 8
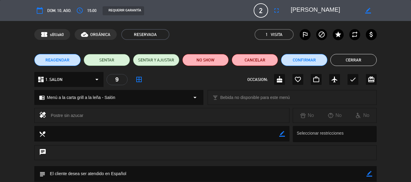
click at [296, 8] on textarea at bounding box center [324, 10] width 69 height 11
click at [357, 61] on button "Cerrar" at bounding box center [353, 60] width 46 height 12
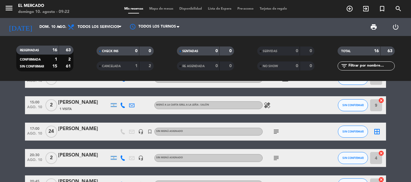
scroll to position [240, 0]
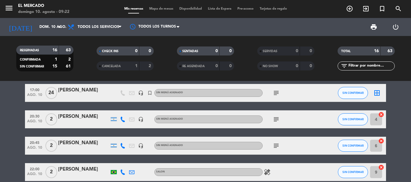
click at [123, 121] on icon at bounding box center [122, 119] width 5 height 5
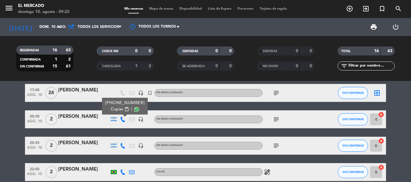
drag, startPoint x: 124, startPoint y: 108, endPoint x: 124, endPoint y: 99, distance: 9.0
click at [124, 107] on button "Copiar content_paste" at bounding box center [120, 109] width 18 height 6
click at [85, 116] on div "[PERSON_NAME]" at bounding box center [83, 117] width 51 height 8
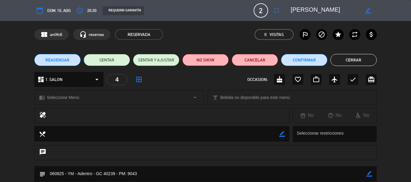
click at [305, 10] on textarea at bounding box center [324, 10] width 69 height 11
click at [345, 64] on button "Cerrar" at bounding box center [353, 60] width 46 height 12
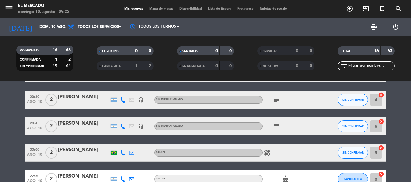
scroll to position [271, 0]
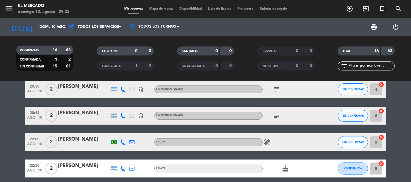
click at [121, 116] on icon at bounding box center [122, 115] width 5 height 5
click at [126, 107] on span "content_paste" at bounding box center [128, 106] width 5 height 5
click at [122, 143] on icon at bounding box center [122, 142] width 5 height 5
click at [124, 131] on span "content_paste" at bounding box center [126, 132] width 5 height 5
click at [80, 142] on div "[PERSON_NAME]" at bounding box center [83, 140] width 51 height 8
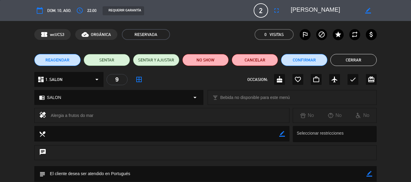
click at [323, 9] on edit-booking-info-modal "calendar_today dom. 10, ago. access_time 22:00 REQUERIR GARANTÍA 2 [PERSON_NAME…" at bounding box center [205, 91] width 411 height 182
click at [323, 9] on textarea at bounding box center [324, 10] width 69 height 11
click at [336, 56] on button "Cerrar" at bounding box center [353, 60] width 46 height 12
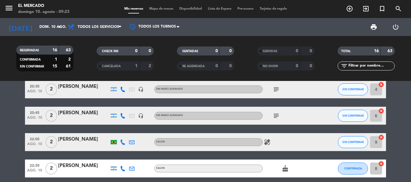
click at [124, 170] on icon at bounding box center [122, 168] width 5 height 5
click at [123, 161] on button "Copiar content_paste" at bounding box center [121, 159] width 18 height 6
click at [89, 168] on div "[PERSON_NAME]" at bounding box center [83, 166] width 51 height 8
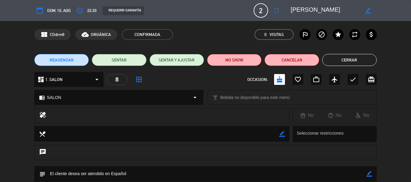
click at [318, 9] on textarea at bounding box center [324, 10] width 69 height 11
click at [337, 57] on button "Cerrar" at bounding box center [349, 60] width 54 height 12
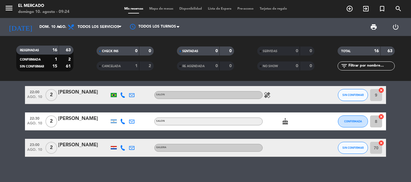
scroll to position [323, 0]
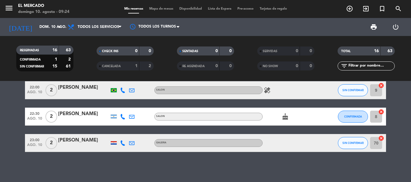
click at [120, 143] on icon at bounding box center [122, 143] width 5 height 5
drag, startPoint x: 124, startPoint y: 133, endPoint x: 124, endPoint y: 128, distance: 5.4
click at [126, 134] on span "content_paste" at bounding box center [128, 133] width 5 height 5
click at [74, 146] on div at bounding box center [83, 147] width 51 height 5
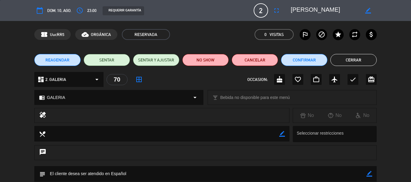
click at [322, 7] on textarea at bounding box center [324, 10] width 69 height 11
click at [340, 59] on button "Cerrar" at bounding box center [353, 60] width 46 height 12
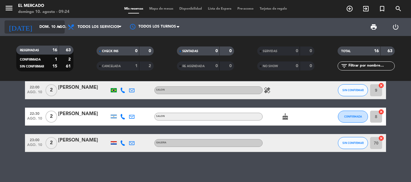
click at [59, 30] on icon "arrow_drop_down" at bounding box center [59, 26] width 7 height 7
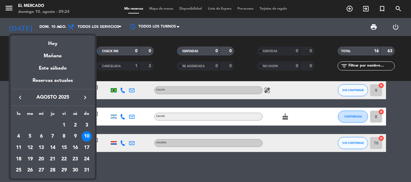
click at [11, 8] on div at bounding box center [205, 91] width 411 height 182
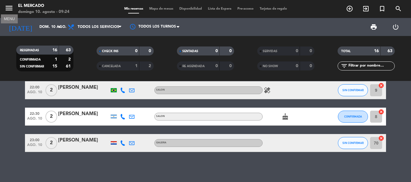
click at [13, 11] on icon "menu" at bounding box center [9, 8] width 9 height 9
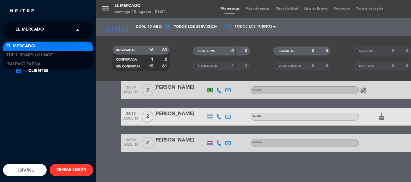
click at [20, 35] on span "El Mercado" at bounding box center [29, 30] width 29 height 13
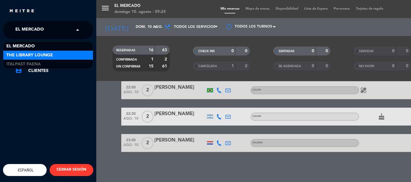
click at [35, 54] on span "The Library Lounge" at bounding box center [29, 55] width 47 height 7
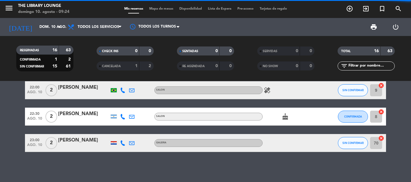
scroll to position [0, 0]
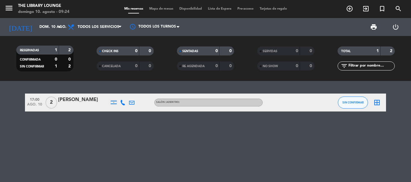
click at [120, 102] on icon at bounding box center [122, 102] width 5 height 5
click at [126, 94] on span "content_paste" at bounding box center [128, 92] width 5 height 5
click at [71, 102] on div "[PERSON_NAME]" at bounding box center [83, 100] width 51 height 8
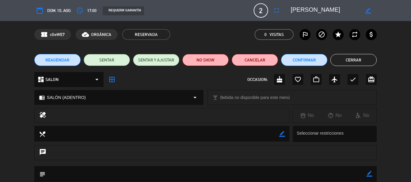
click at [329, 11] on textarea at bounding box center [324, 10] width 69 height 11
click at [346, 63] on button "Cerrar" at bounding box center [353, 60] width 46 height 12
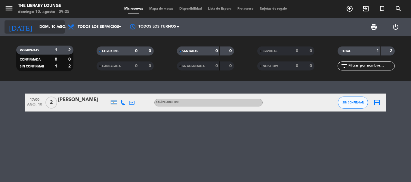
click at [41, 26] on input "dom. 10 ago." at bounding box center [61, 27] width 51 height 10
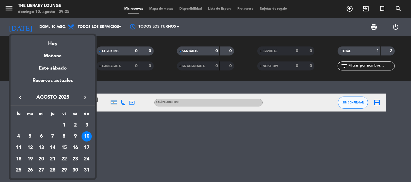
click at [12, 7] on div at bounding box center [205, 91] width 411 height 182
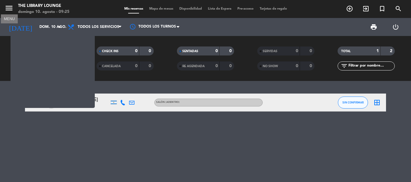
click at [12, 7] on icon "menu" at bounding box center [9, 8] width 9 height 9
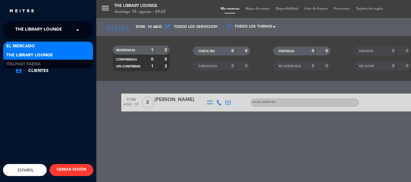
drag, startPoint x: 16, startPoint y: 33, endPoint x: 17, endPoint y: 49, distance: 16.5
click at [16, 33] on span "The Library Lounge" at bounding box center [38, 30] width 47 height 13
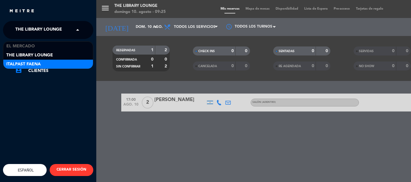
click at [22, 60] on div "Italpast Faena" at bounding box center [48, 64] width 90 height 9
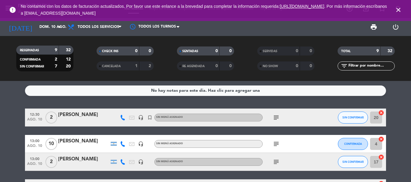
click at [400, 9] on icon "close" at bounding box center [397, 9] width 7 height 7
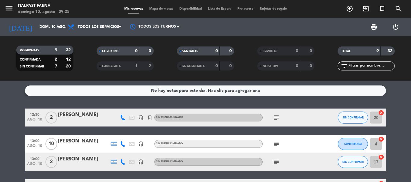
click at [121, 118] on icon at bounding box center [122, 117] width 5 height 5
click at [123, 108] on span "content_paste" at bounding box center [124, 108] width 5 height 5
click at [83, 114] on div "[PERSON_NAME]" at bounding box center [83, 115] width 51 height 8
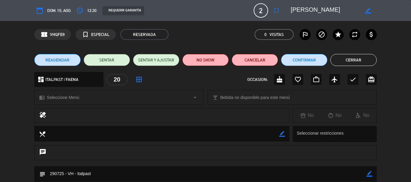
click at [296, 8] on textarea at bounding box center [324, 10] width 69 height 11
click at [352, 57] on button "Cerrar" at bounding box center [353, 60] width 46 height 12
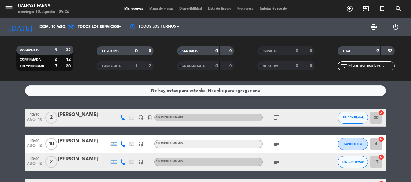
click at [123, 145] on icon at bounding box center [122, 144] width 5 height 5
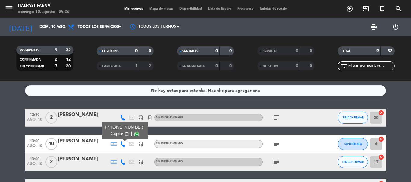
click at [124, 134] on span "content_paste" at bounding box center [126, 134] width 5 height 5
click at [99, 140] on div "[PERSON_NAME]" at bounding box center [83, 142] width 51 height 8
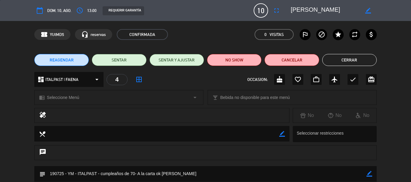
click at [302, 14] on textarea at bounding box center [324, 10] width 69 height 11
click at [307, 10] on textarea at bounding box center [324, 10] width 69 height 11
click at [328, 59] on button "Cerrar" at bounding box center [349, 60] width 54 height 12
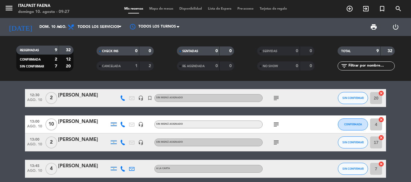
scroll to position [30, 0]
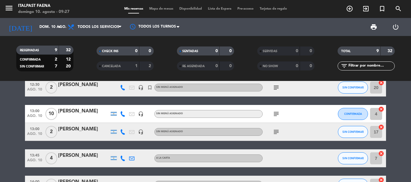
click at [121, 136] on div at bounding box center [122, 132] width 9 height 18
click at [122, 133] on icon at bounding box center [122, 132] width 5 height 5
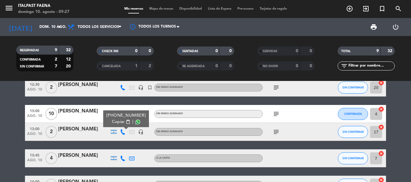
click at [126, 123] on span "content_paste" at bounding box center [128, 122] width 5 height 5
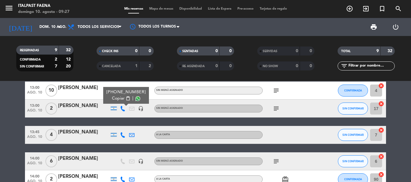
scroll to position [60, 0]
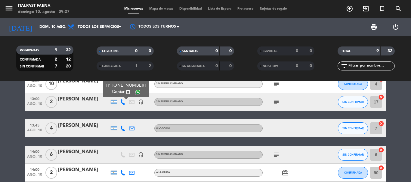
click at [75, 101] on div "[PERSON_NAME]" at bounding box center [83, 100] width 51 height 8
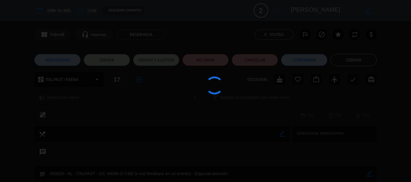
click at [305, 9] on div at bounding box center [205, 91] width 411 height 182
click at [305, 9] on textarea at bounding box center [324, 10] width 69 height 11
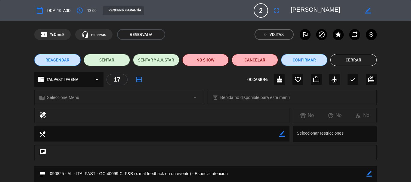
click at [305, 9] on textarea at bounding box center [324, 10] width 69 height 11
click at [343, 61] on button "Cerrar" at bounding box center [353, 60] width 46 height 12
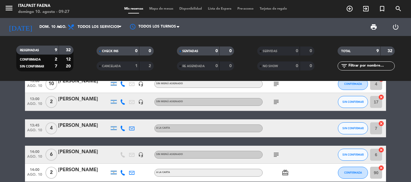
click at [121, 128] on icon at bounding box center [122, 128] width 5 height 5
click at [126, 118] on span "content_paste" at bounding box center [128, 118] width 5 height 5
click at [81, 134] on div at bounding box center [83, 132] width 51 height 5
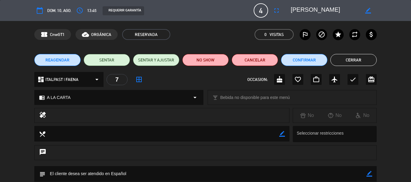
click at [314, 6] on textarea at bounding box center [324, 10] width 69 height 11
click at [313, 6] on textarea at bounding box center [324, 10] width 69 height 11
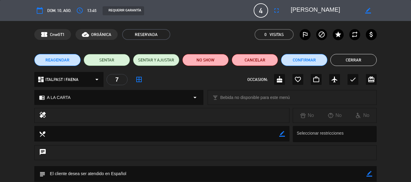
click at [371, 59] on button "Cerrar" at bounding box center [353, 60] width 46 height 12
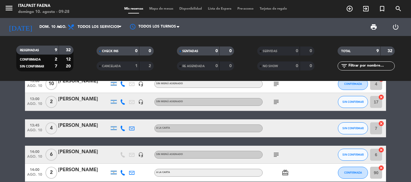
scroll to position [120, 0]
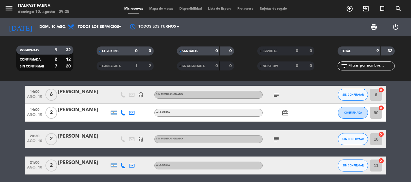
click at [122, 114] on icon at bounding box center [122, 112] width 5 height 5
click at [126, 105] on span "content_paste" at bounding box center [128, 103] width 5 height 5
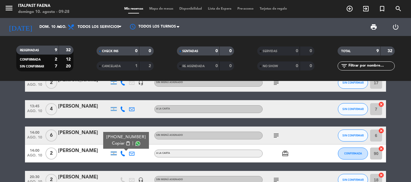
scroll to position [90, 0]
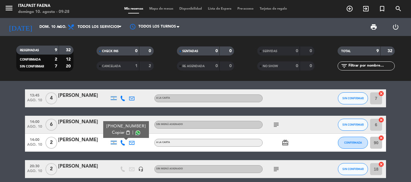
click at [126, 133] on span "content_paste" at bounding box center [128, 133] width 5 height 5
click at [70, 138] on div "[PERSON_NAME]" at bounding box center [83, 140] width 51 height 8
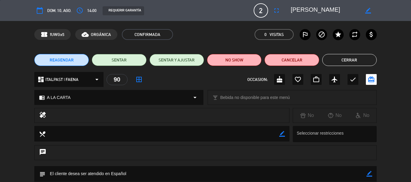
click at [323, 8] on textarea at bounding box center [324, 10] width 69 height 11
click at [340, 60] on button "Cerrar" at bounding box center [349, 60] width 54 height 12
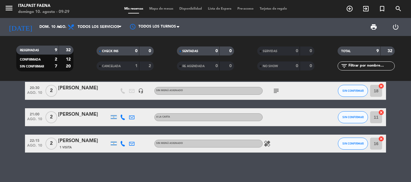
scroll to position [169, 0]
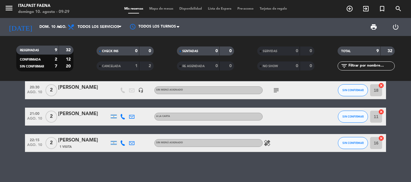
click at [120, 120] on div at bounding box center [122, 117] width 9 height 18
click at [121, 118] on icon at bounding box center [122, 116] width 5 height 5
click at [126, 108] on span "content_paste" at bounding box center [128, 107] width 5 height 5
click at [80, 116] on div "[PERSON_NAME]" at bounding box center [83, 114] width 51 height 8
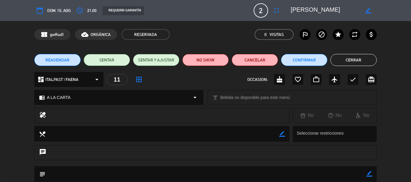
click at [332, 11] on textarea at bounding box center [324, 10] width 69 height 11
click at [356, 62] on button "Cerrar" at bounding box center [353, 60] width 46 height 12
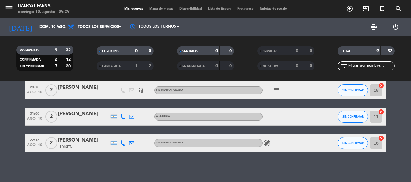
click at [120, 142] on icon at bounding box center [122, 143] width 5 height 5
click at [124, 136] on button "Copiar content_paste" at bounding box center [121, 133] width 18 height 6
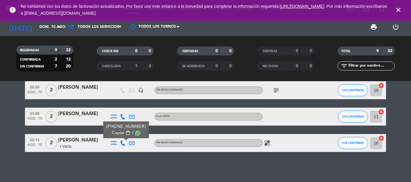
click at [397, 4] on span "close" at bounding box center [398, 10] width 16 height 16
click at [401, 9] on icon "close" at bounding box center [397, 9] width 7 height 7
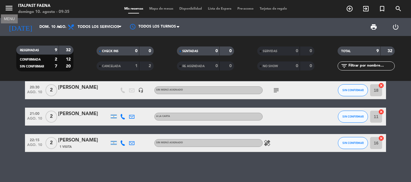
click at [10, 5] on icon "menu" at bounding box center [9, 8] width 9 height 9
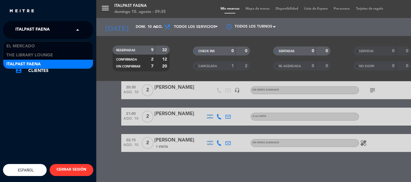
click at [21, 28] on span "Italpast Faena" at bounding box center [32, 30] width 34 height 13
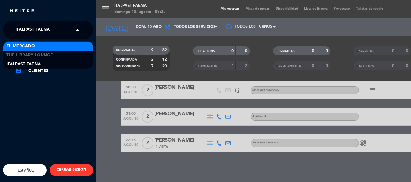
click at [38, 49] on div "El Mercado" at bounding box center [48, 46] width 90 height 9
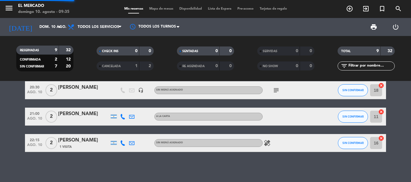
click at [92, 29] on span "Todos los servicios" at bounding box center [95, 26] width 60 height 13
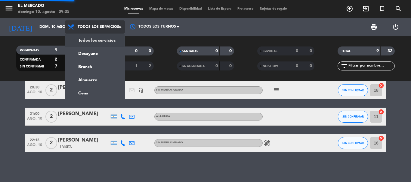
scroll to position [154, 0]
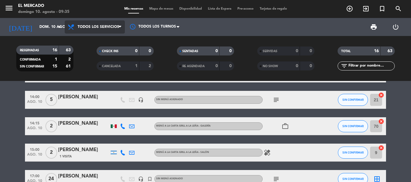
click at [99, 22] on span "Todos los servicios" at bounding box center [95, 26] width 60 height 13
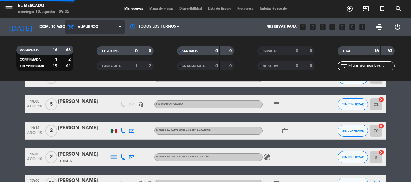
click at [81, 82] on ng-component "menu El [PERSON_NAME][DATE] 10. agosto - 09:35 Mis reservas Mapa de mesas Dispo…" at bounding box center [205, 91] width 411 height 182
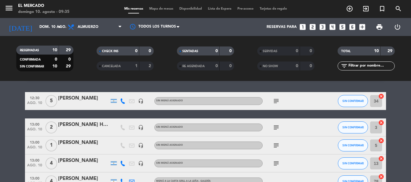
scroll to position [0, 0]
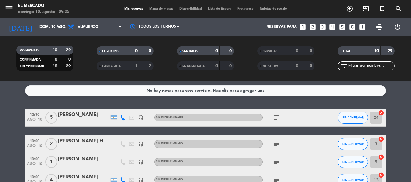
click at [275, 117] on icon "subject" at bounding box center [275, 117] width 7 height 7
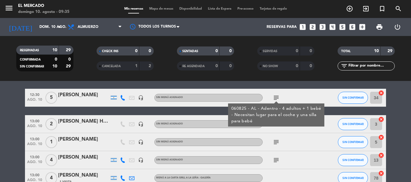
scroll to position [30, 0]
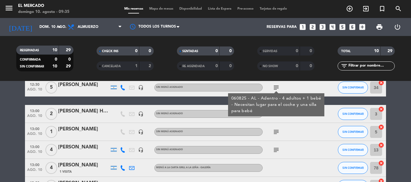
click at [276, 115] on div "060825 - AL - Adentro - 4 adultos + 1 bebé - Necesitan lugar para el coche y un…" at bounding box center [276, 104] width 96 height 23
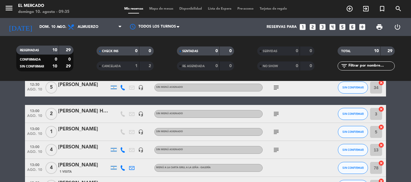
click at [276, 115] on icon "subject" at bounding box center [275, 114] width 7 height 7
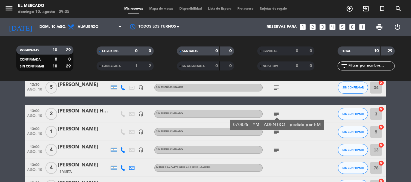
click at [276, 131] on icon "subject" at bounding box center [275, 132] width 7 height 7
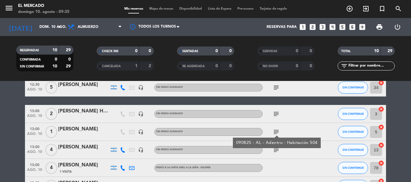
click at [278, 151] on icon "subject" at bounding box center [275, 150] width 7 height 7
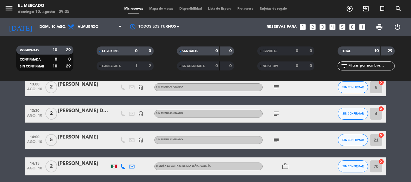
scroll to position [90, 0]
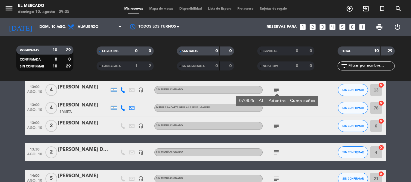
click at [274, 127] on icon "subject" at bounding box center [275, 126] width 7 height 7
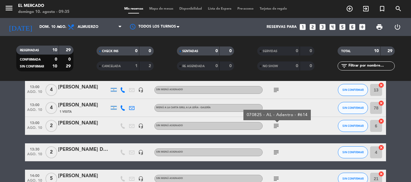
click at [279, 152] on icon "subject" at bounding box center [275, 152] width 7 height 7
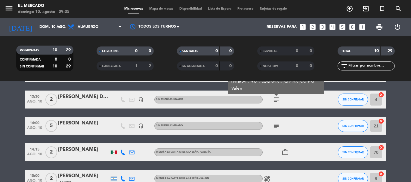
scroll to position [150, 0]
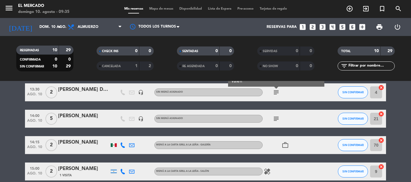
click at [276, 122] on icon "subject" at bounding box center [275, 118] width 7 height 7
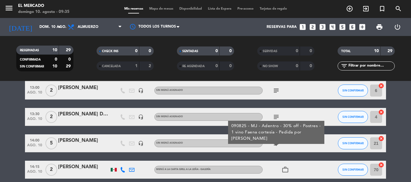
scroll to position [119, 0]
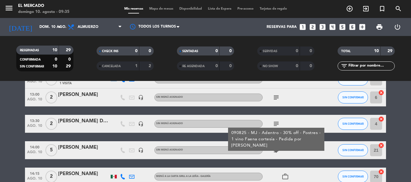
click at [274, 123] on icon "subject" at bounding box center [275, 124] width 7 height 7
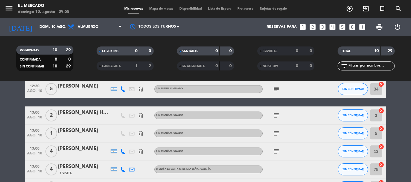
scroll to position [0, 0]
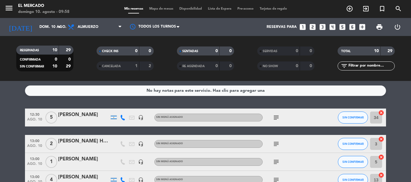
click at [275, 119] on icon "subject" at bounding box center [275, 117] width 7 height 7
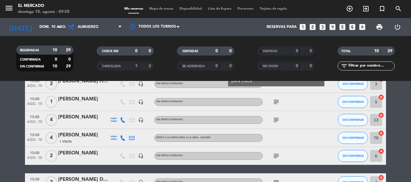
click at [298, 126] on div "subject" at bounding box center [289, 120] width 54 height 18
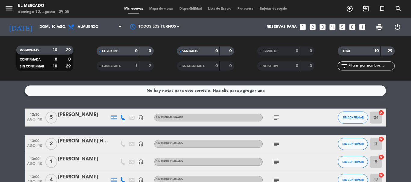
drag, startPoint x: 280, startPoint y: 152, endPoint x: 278, endPoint y: 149, distance: 3.9
click at [278, 149] on div "subject" at bounding box center [289, 144] width 54 height 18
click at [276, 147] on icon "subject" at bounding box center [275, 144] width 7 height 7
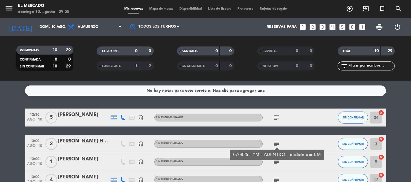
click at [279, 162] on icon "subject" at bounding box center [275, 162] width 7 height 7
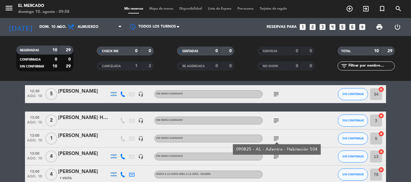
scroll to position [30, 0]
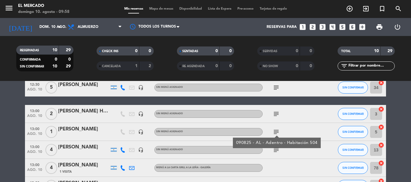
click at [277, 151] on icon "subject" at bounding box center [275, 150] width 7 height 7
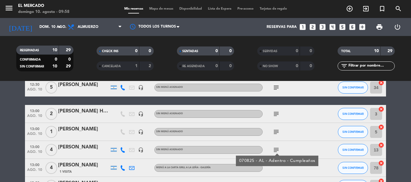
scroll to position [90, 0]
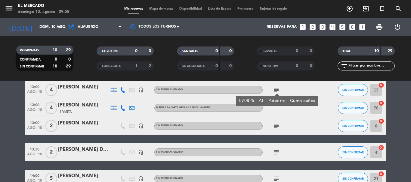
click at [274, 123] on icon "subject" at bounding box center [275, 126] width 7 height 7
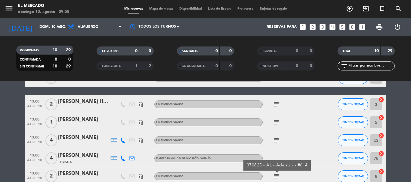
scroll to position [30, 0]
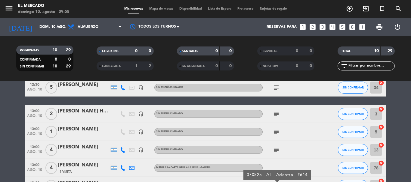
click at [276, 113] on icon "subject" at bounding box center [275, 114] width 7 height 7
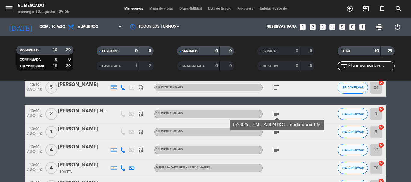
click at [276, 132] on icon "subject" at bounding box center [275, 132] width 7 height 7
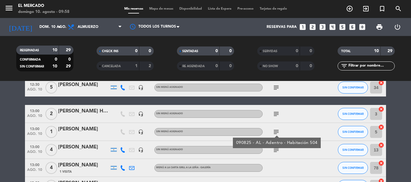
click at [276, 151] on icon "subject" at bounding box center [275, 150] width 7 height 7
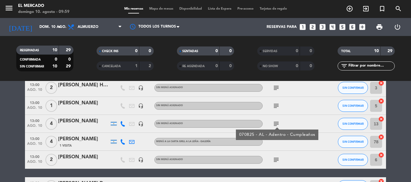
scroll to position [90, 0]
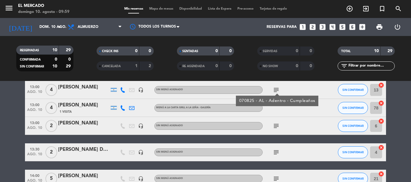
drag, startPoint x: 274, startPoint y: 125, endPoint x: 276, endPoint y: 141, distance: 16.3
click at [274, 125] on icon "subject" at bounding box center [275, 126] width 7 height 7
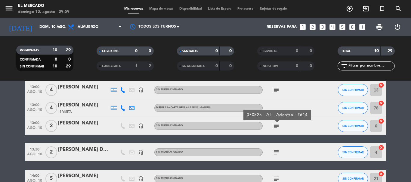
click at [278, 153] on icon "subject" at bounding box center [275, 152] width 7 height 7
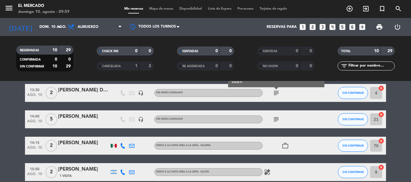
scroll to position [150, 0]
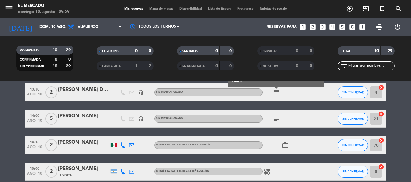
click at [276, 120] on icon "subject" at bounding box center [275, 118] width 7 height 7
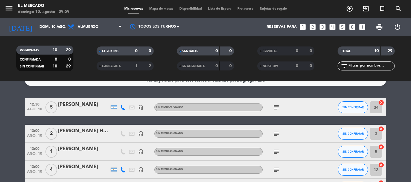
scroll to position [0, 0]
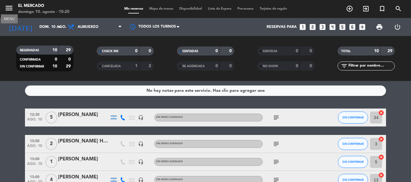
click at [9, 6] on icon "menu" at bounding box center [9, 8] width 9 height 9
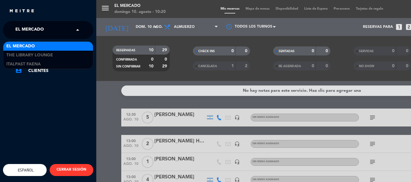
click at [20, 27] on span "El Mercado" at bounding box center [29, 30] width 29 height 13
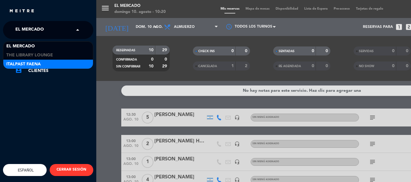
click at [35, 63] on span "Italpast Faena" at bounding box center [23, 64] width 34 height 7
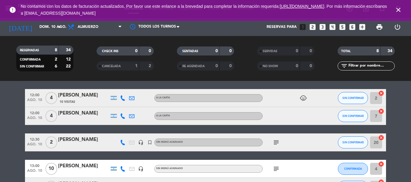
scroll to position [30, 0]
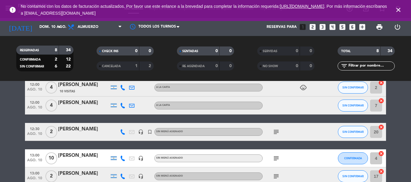
click at [305, 91] on icon "child_care" at bounding box center [302, 87] width 7 height 7
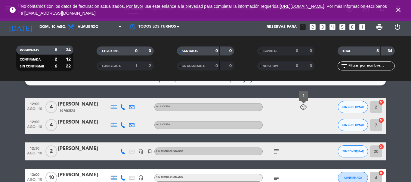
scroll to position [0, 0]
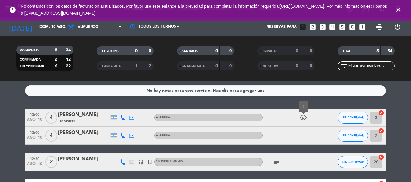
click at [312, 111] on div "child_care 1" at bounding box center [289, 118] width 54 height 18
click at [397, 11] on icon "close" at bounding box center [397, 9] width 7 height 7
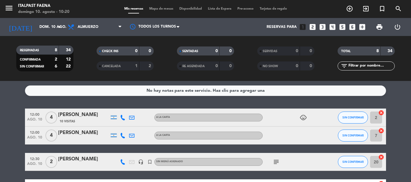
click at [156, 8] on span "Mapa de mesas" at bounding box center [161, 8] width 30 height 3
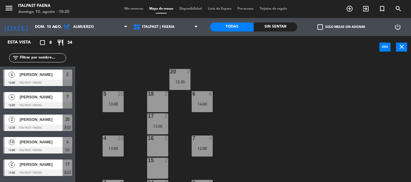
click at [121, 9] on span "Mis reservas" at bounding box center [133, 8] width 25 height 3
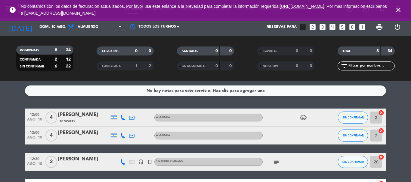
click at [398, 8] on icon "close" at bounding box center [397, 9] width 7 height 7
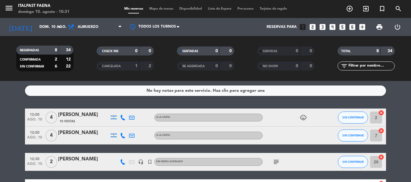
click at [88, 137] on div at bounding box center [83, 139] width 51 height 5
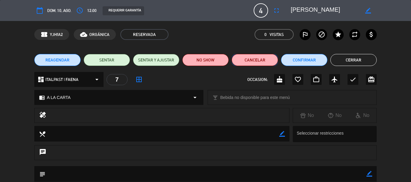
click at [256, 56] on button "Cancelar" at bounding box center [254, 60] width 46 height 12
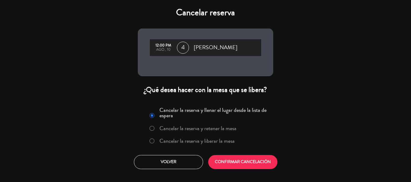
click at [228, 142] on label "Cancelar la reserva y liberar la mesa" at bounding box center [196, 141] width 75 height 5
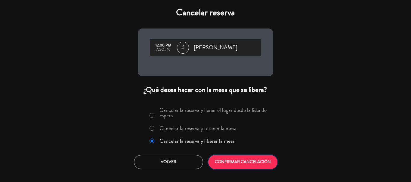
click at [229, 162] on button "CONFIRMAR CANCELACIÓN" at bounding box center [242, 162] width 69 height 14
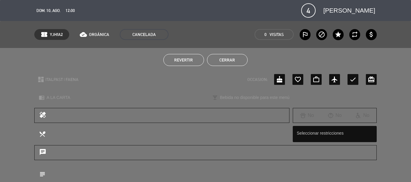
click at [219, 60] on button "Cerrar" at bounding box center [227, 60] width 41 height 12
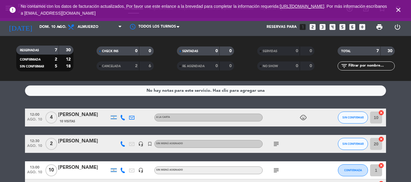
click at [396, 8] on icon "close" at bounding box center [397, 9] width 7 height 7
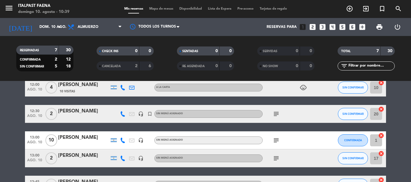
scroll to position [60, 0]
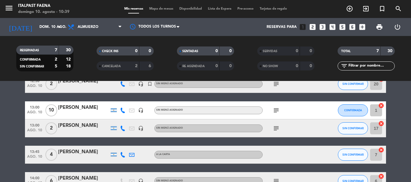
click at [274, 109] on icon "subject" at bounding box center [275, 110] width 7 height 7
